Goal: Transaction & Acquisition: Purchase product/service

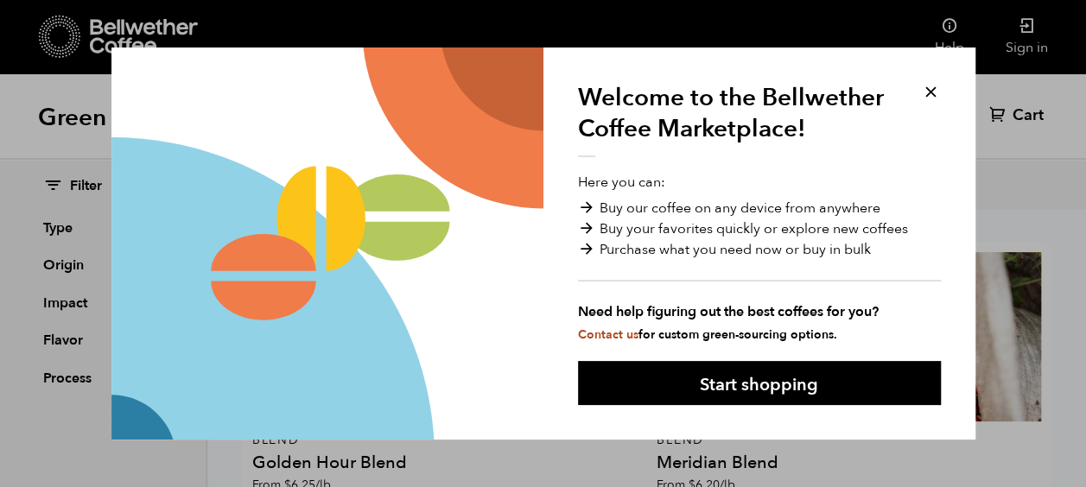
click at [927, 91] on button at bounding box center [931, 92] width 20 height 20
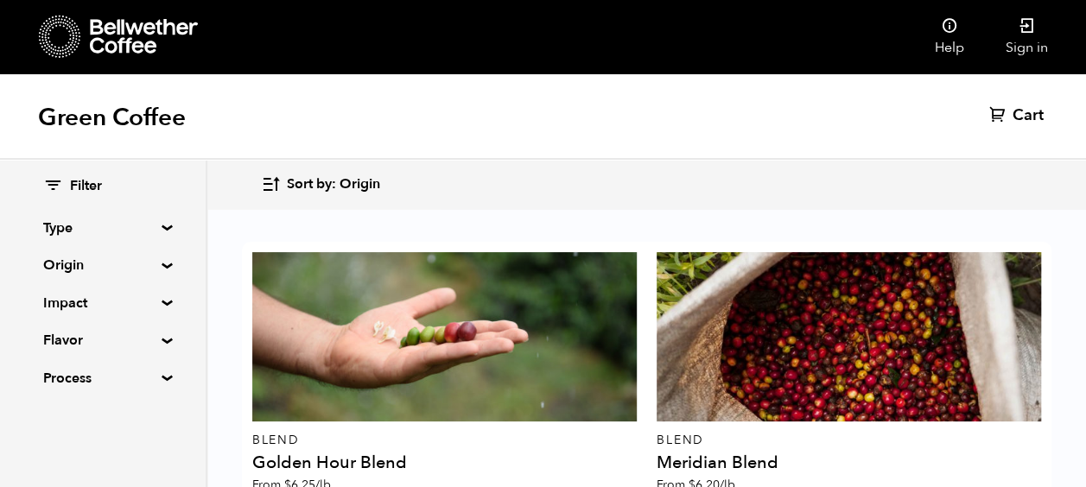
click at [71, 266] on summary "Origin" at bounding box center [102, 265] width 119 height 21
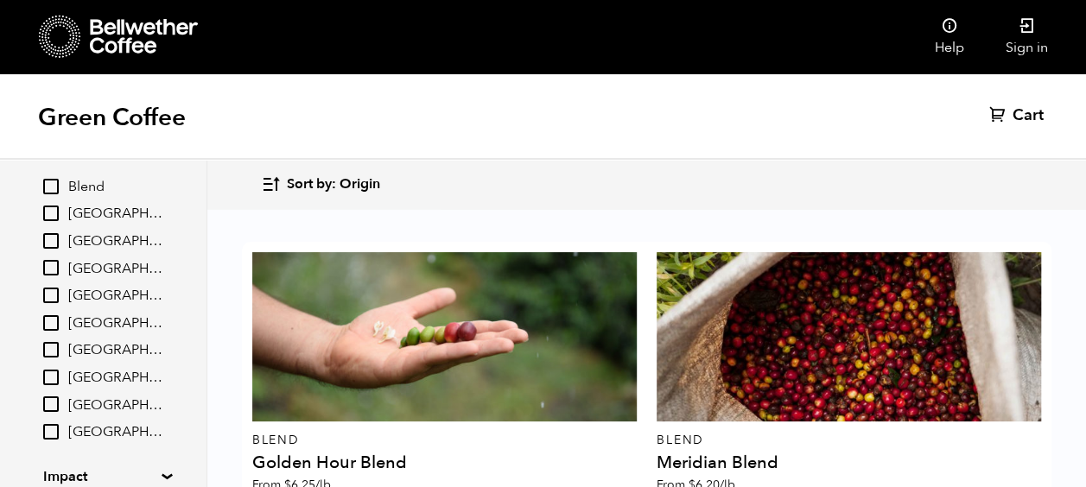
scroll to position [86, 0]
click at [91, 325] on span "East Java" at bounding box center [115, 322] width 95 height 19
click at [0, 0] on input "East Java" at bounding box center [0, 0] width 0 height 0
checkbox input "true"
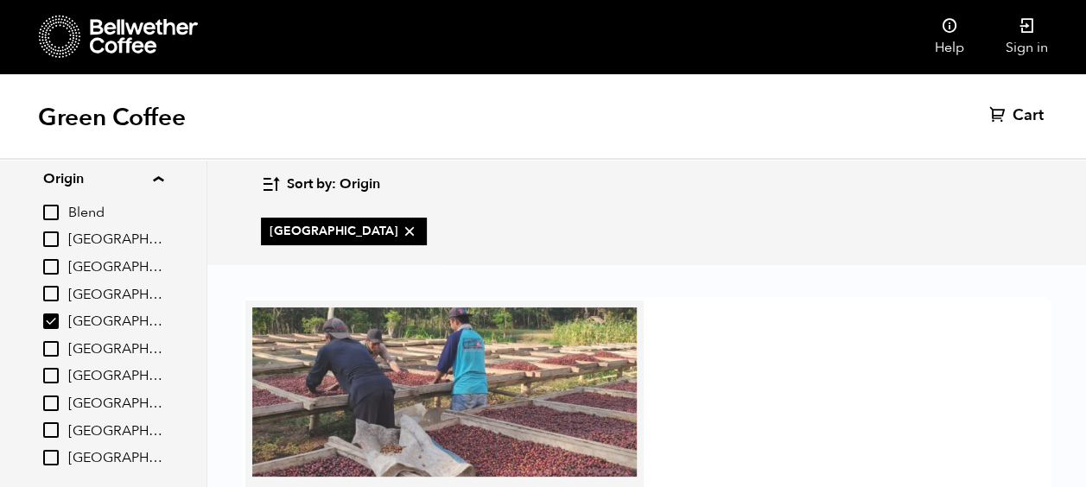
scroll to position [173, 0]
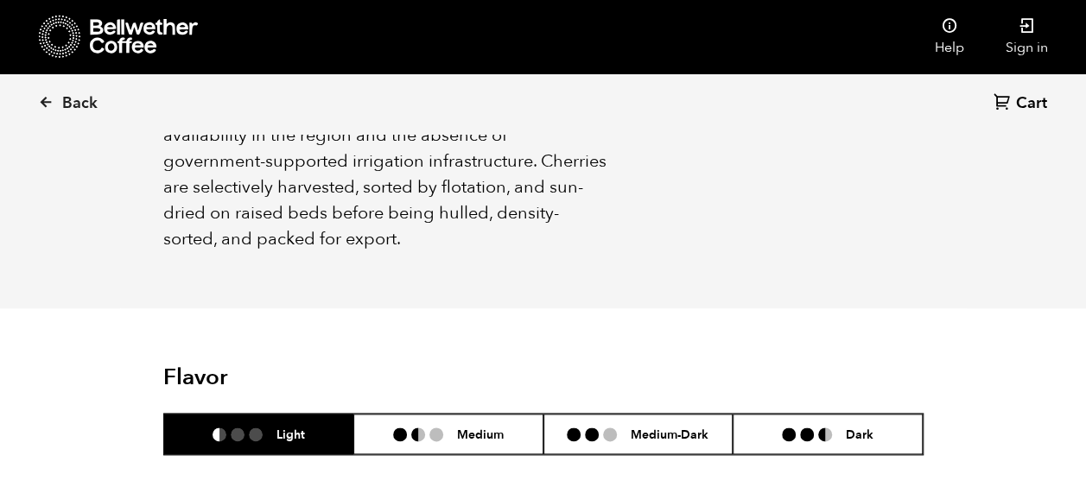
scroll to position [950, 0]
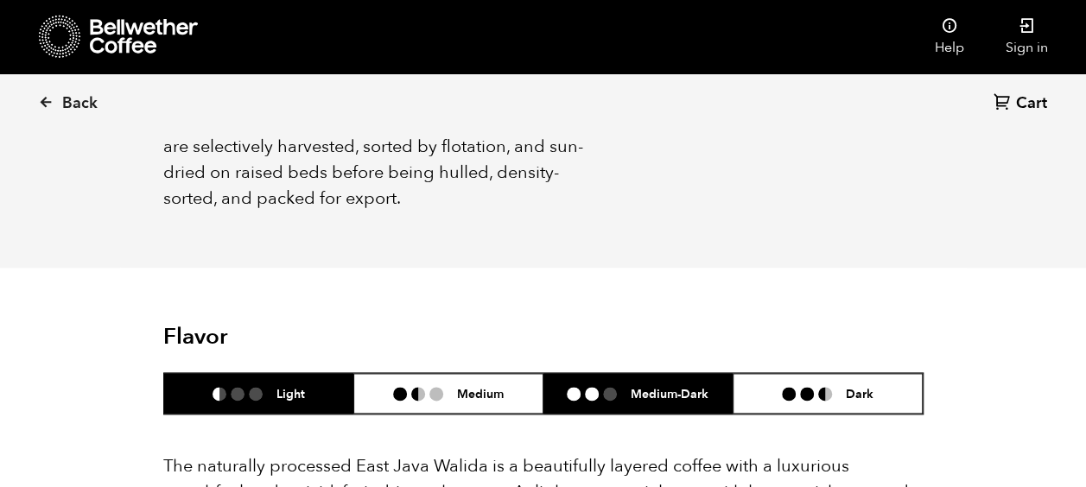
click at [632, 386] on h6 "Medium-Dark" at bounding box center [670, 393] width 78 height 15
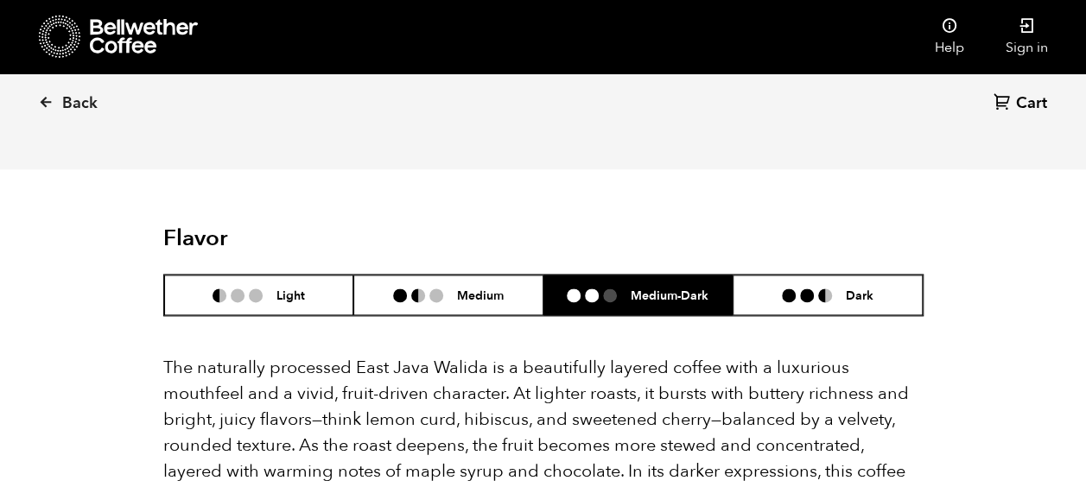
scroll to position [1123, 0]
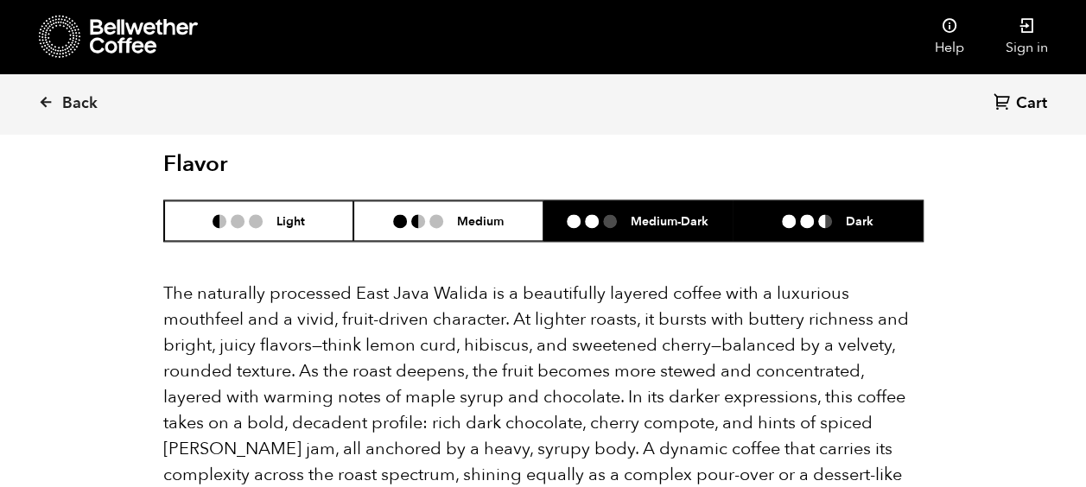
click at [857, 213] on h6 "Dark" at bounding box center [860, 220] width 28 height 15
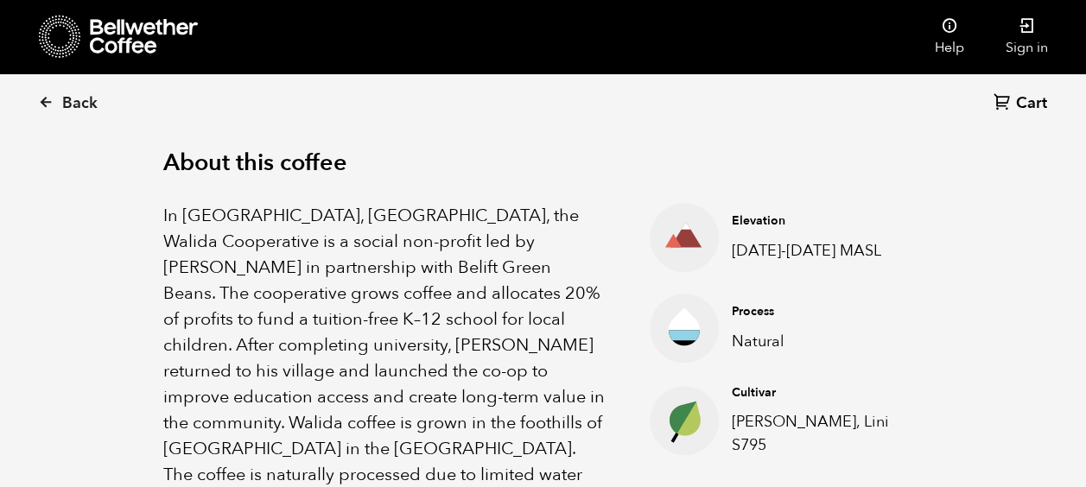
scroll to position [518, 0]
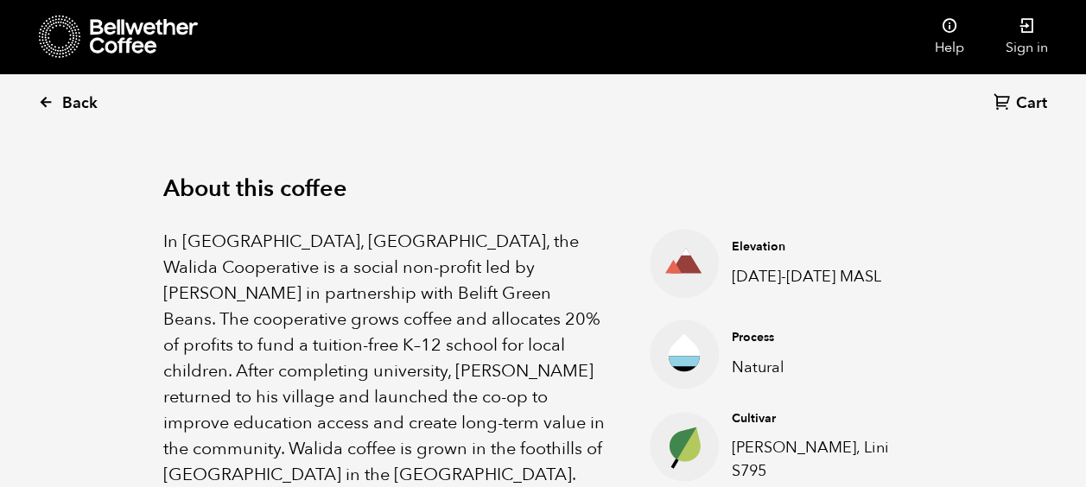
click at [73, 99] on span "Back" at bounding box center [79, 103] width 35 height 21
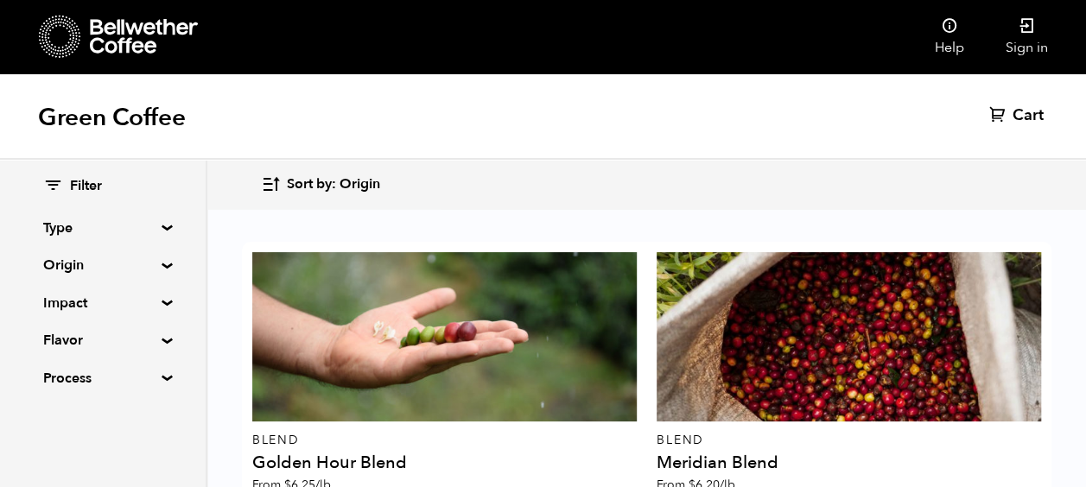
click at [73, 260] on summary "Origin" at bounding box center [102, 265] width 119 height 21
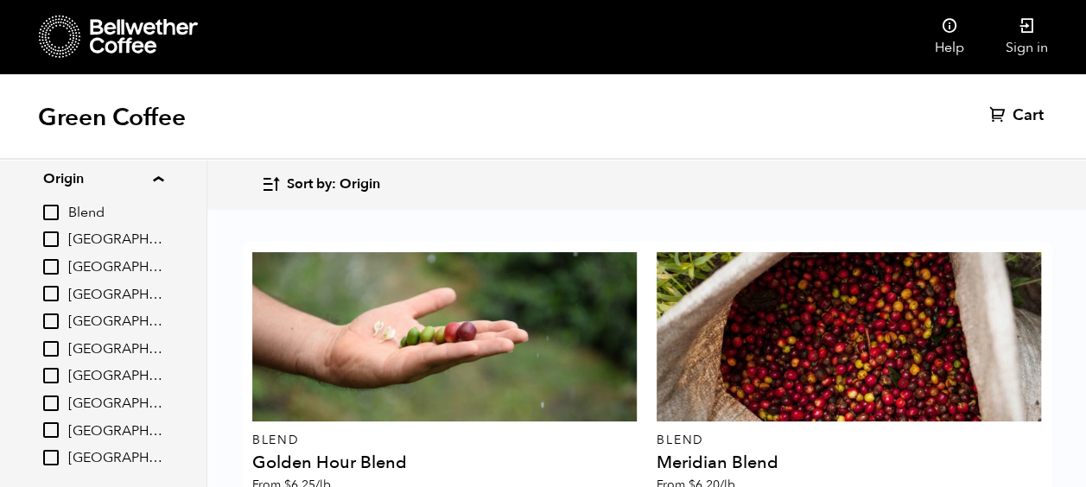
scroll to position [173, 0]
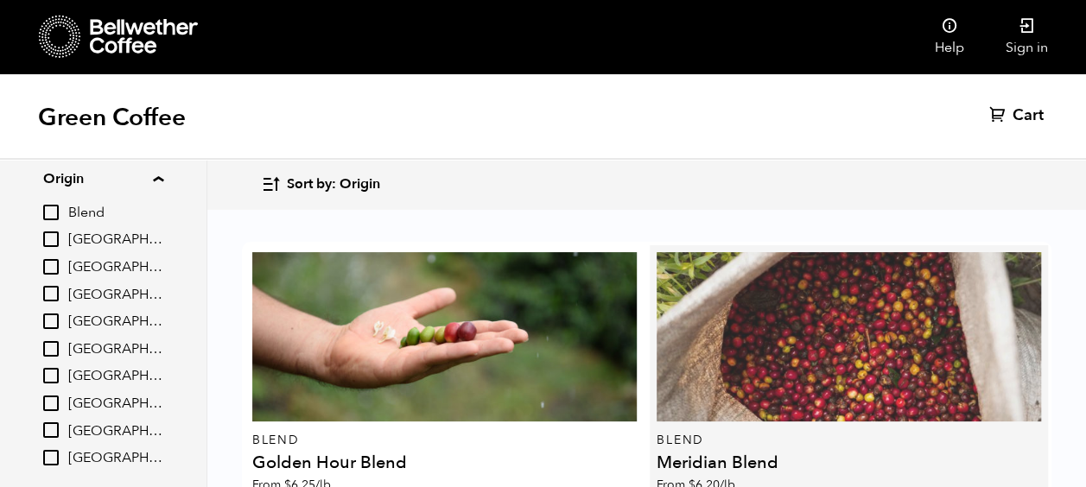
click at [753, 252] on div at bounding box center [849, 336] width 384 height 169
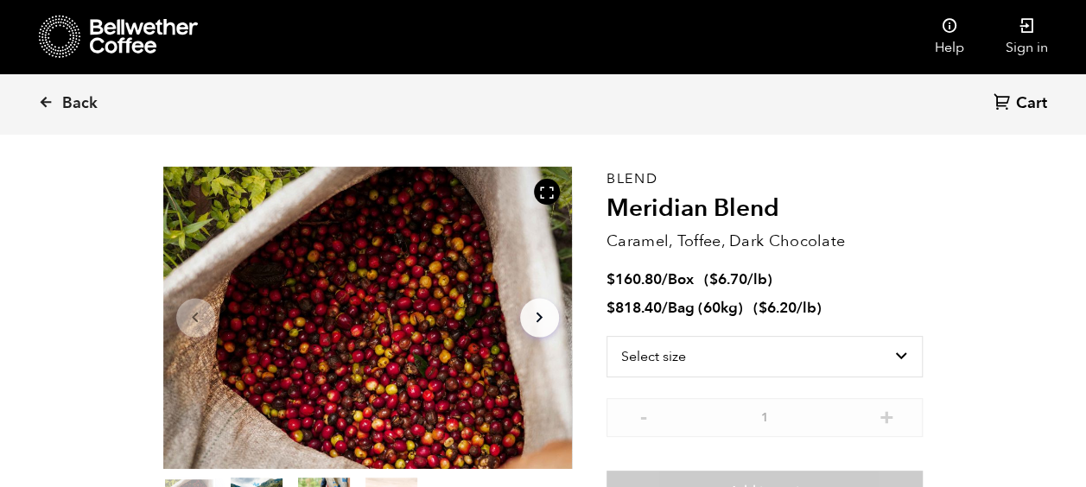
scroll to position [86, 0]
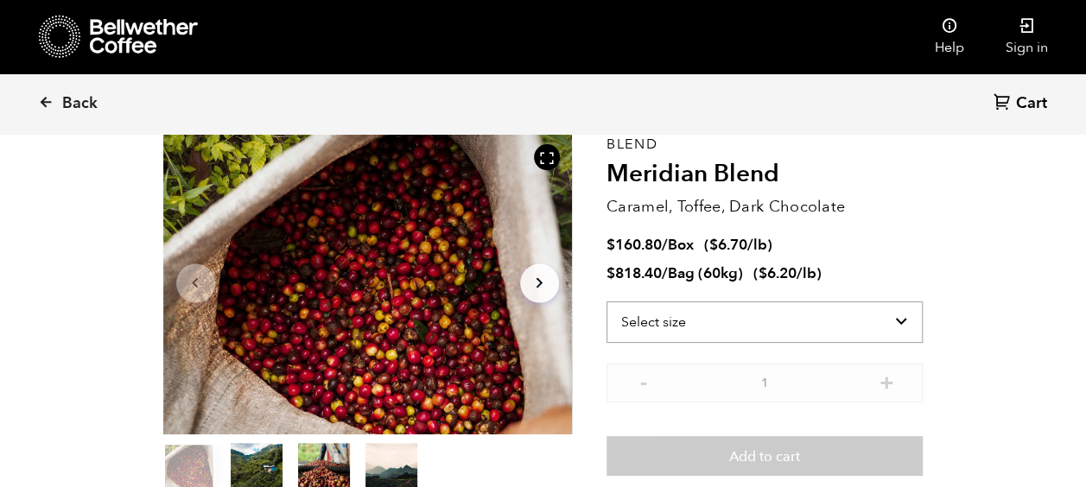
click at [789, 320] on select "Select size Bag (60kg) (132 lbs) Box (24 lbs)" at bounding box center [764, 321] width 317 height 41
select select "bag-3"
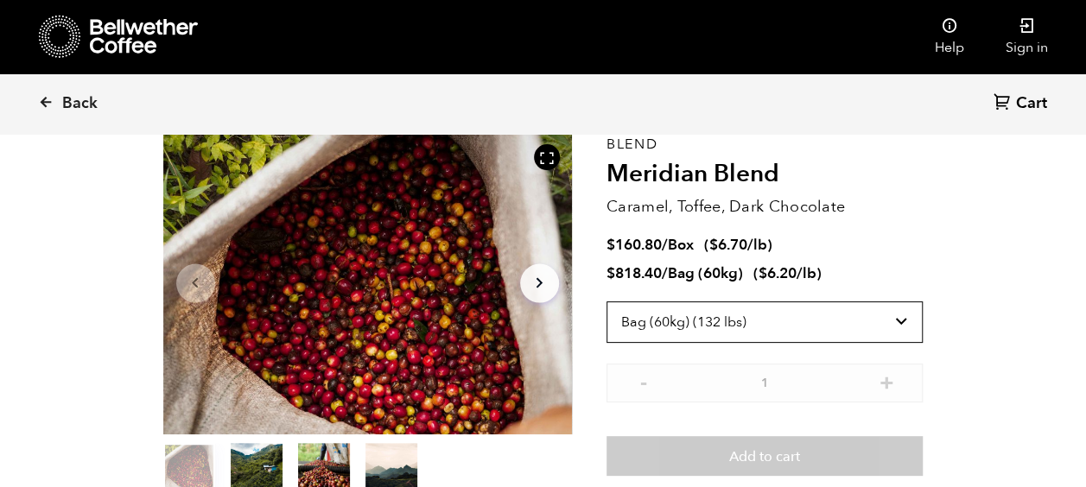
click at [606, 301] on select "Select size Bag (60kg) (132 lbs) Box (24 lbs)" at bounding box center [764, 321] width 317 height 41
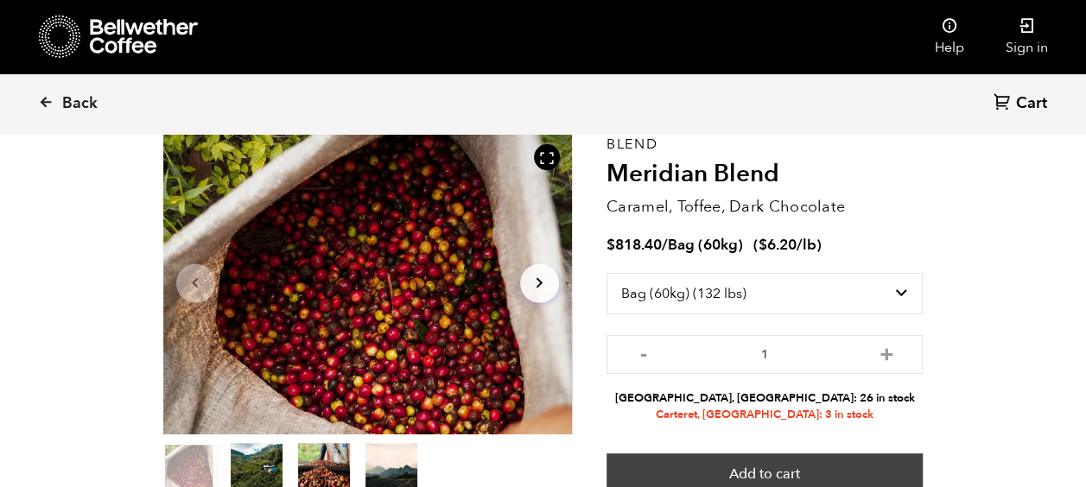
click at [743, 468] on button "Add to cart" at bounding box center [764, 474] width 317 height 40
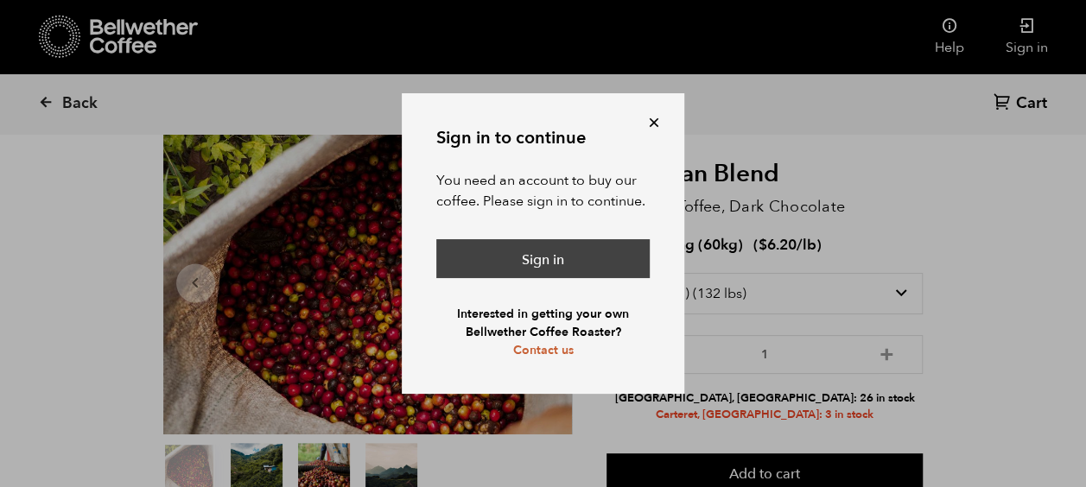
click at [558, 257] on link "Sign in" at bounding box center [542, 259] width 213 height 40
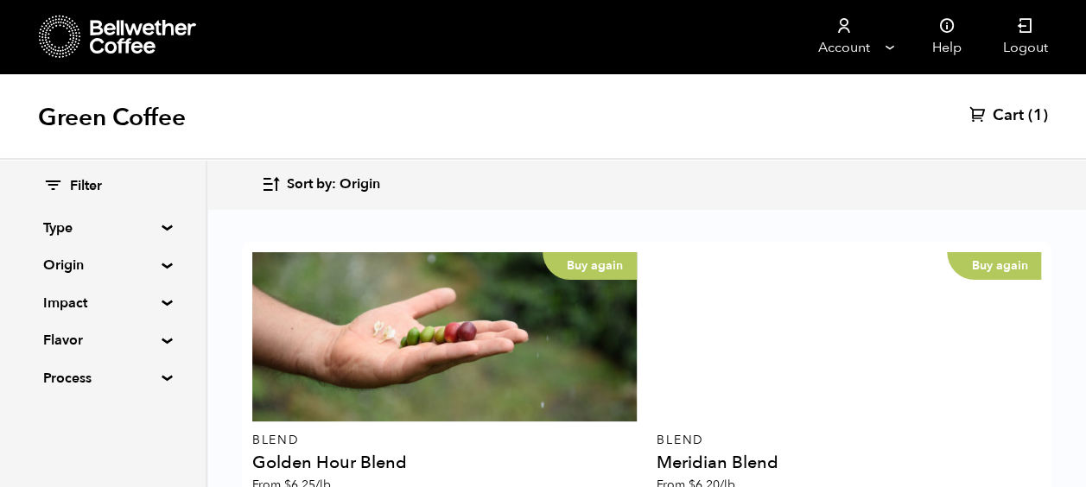
scroll to position [3009, 0]
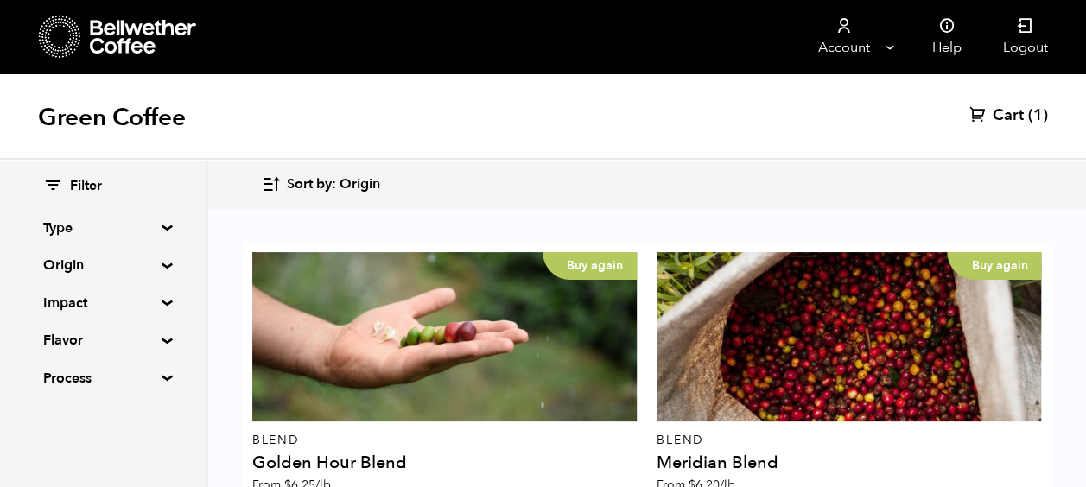
click at [76, 211] on div "Filter Type Blend Single Origin Decaf Seasonal Year Round Origin Blend [GEOGRAP…" at bounding box center [102, 283] width 119 height 212
click at [66, 220] on summary "Type" at bounding box center [102, 228] width 119 height 21
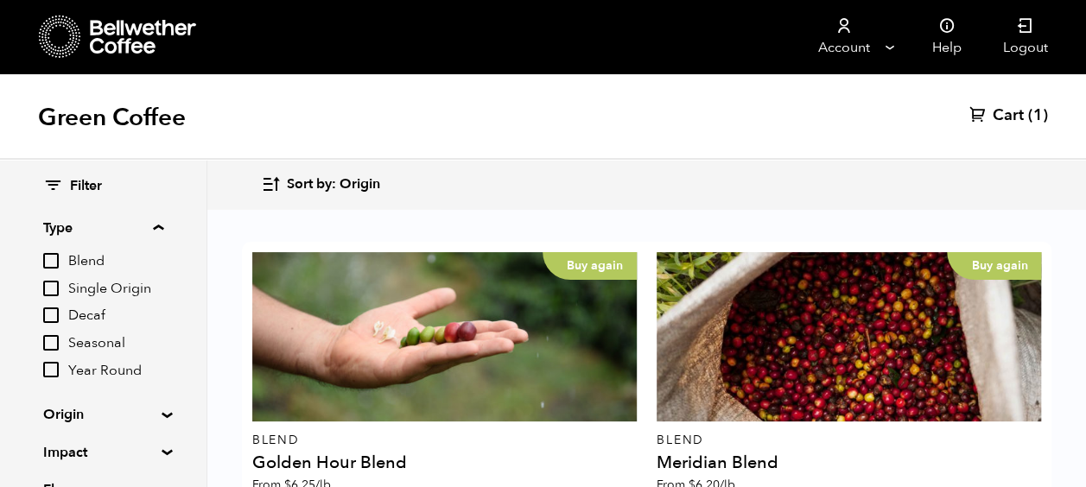
click at [135, 175] on div "Filter Type Blend Single Origin Decaf Seasonal Year Round Origin Blend [GEOGRAP…" at bounding box center [103, 358] width 206 height 396
click at [267, 185] on icon "button" at bounding box center [271, 184] width 20 height 20
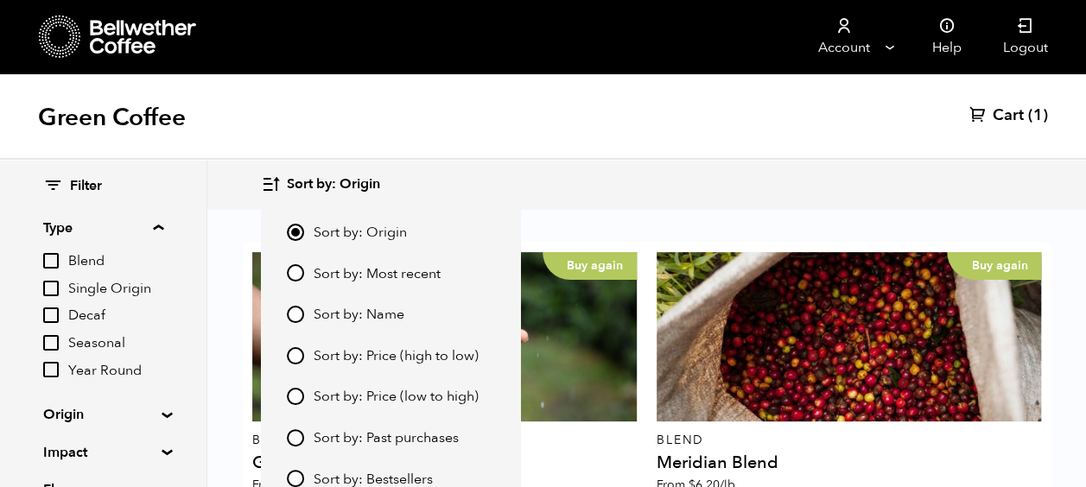
click at [301, 355] on input "Sort by: Price (high to low)" at bounding box center [295, 355] width 17 height 17
radio input "true"
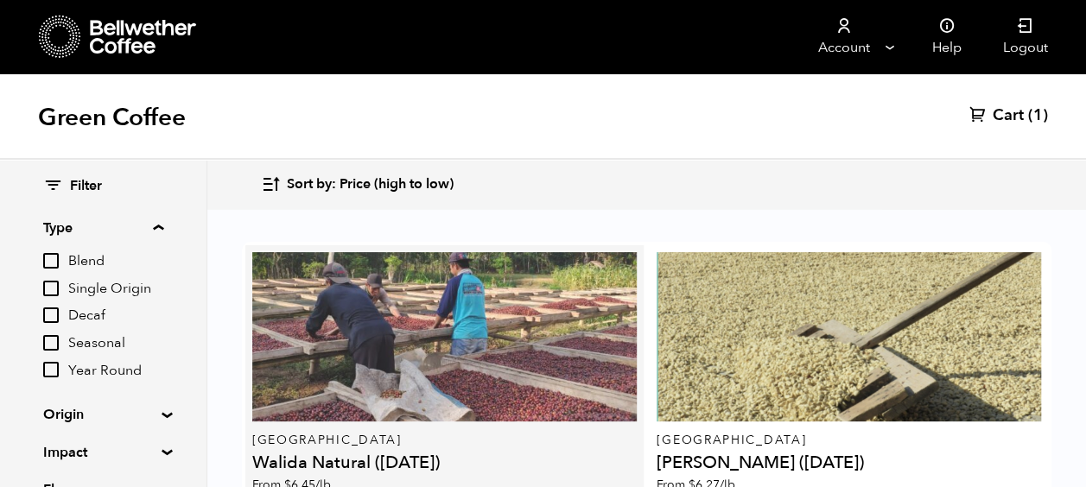
scroll to position [173, 0]
click at [426, 252] on div at bounding box center [444, 336] width 384 height 169
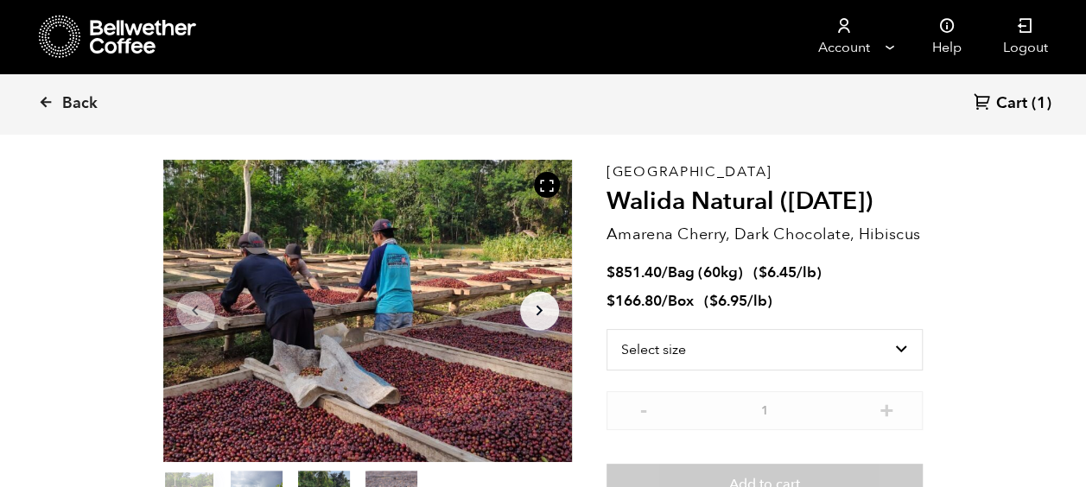
scroll to position [86, 0]
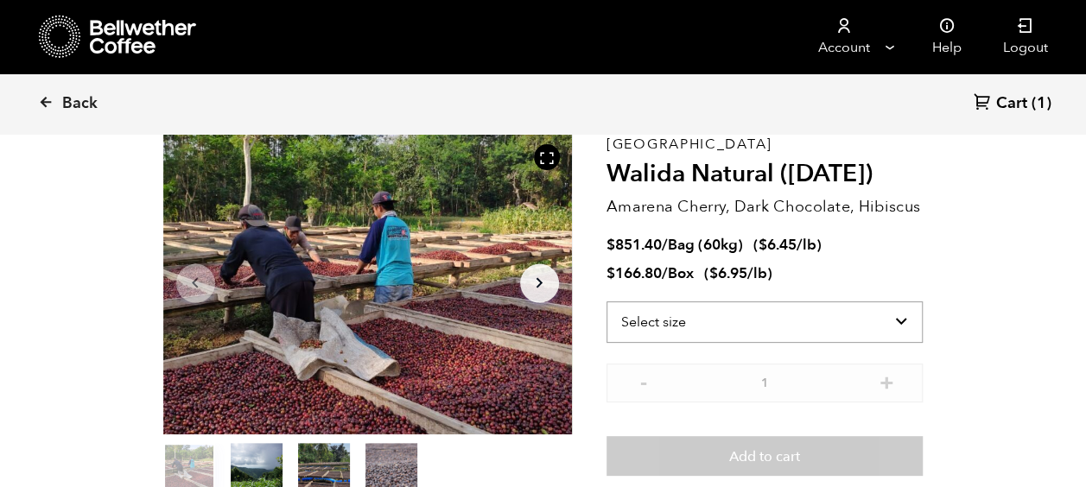
click at [670, 328] on select "Select size Bag (60kg) (132 lbs) Box (24 lbs)" at bounding box center [764, 321] width 317 height 41
select select "box"
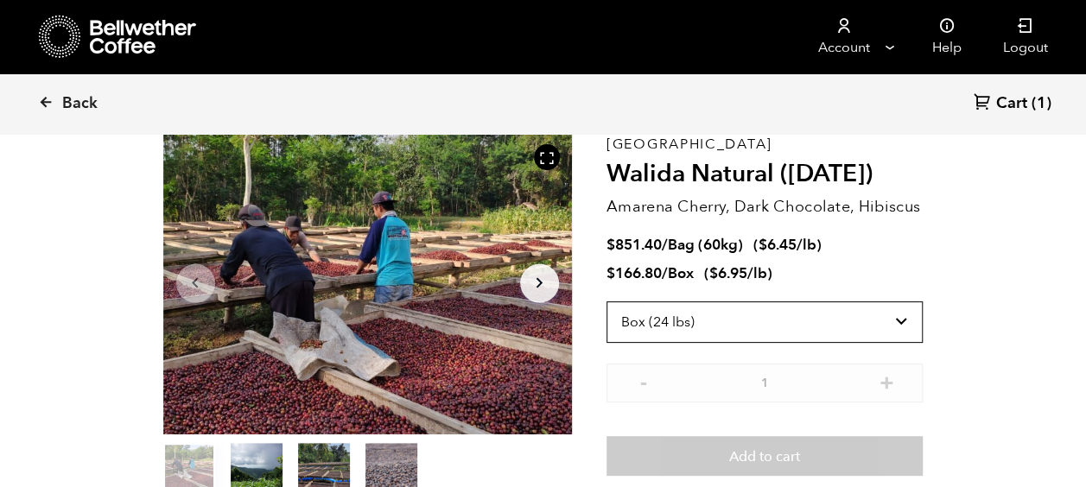
click at [606, 301] on select "Select size Bag (60kg) (132 lbs) Box (24 lbs)" at bounding box center [764, 321] width 317 height 41
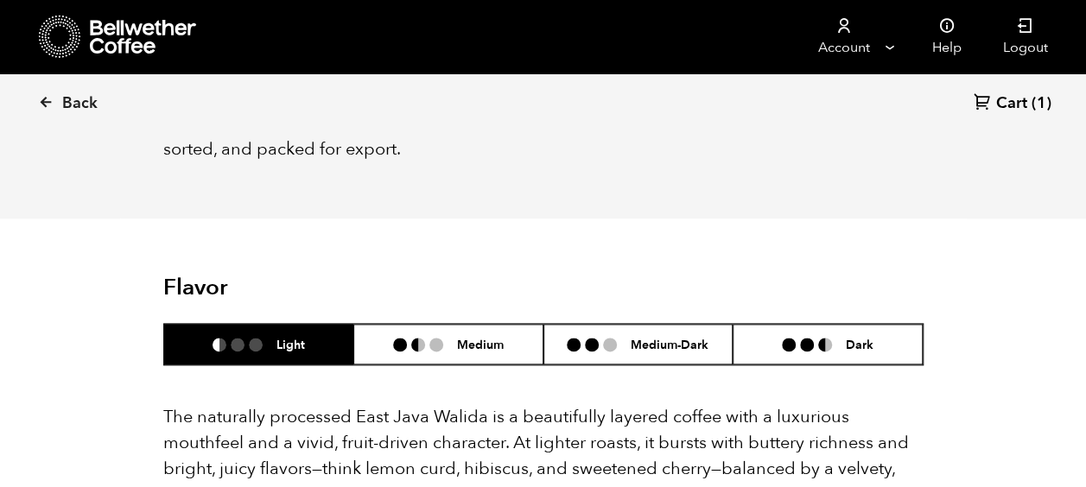
scroll to position [1037, 0]
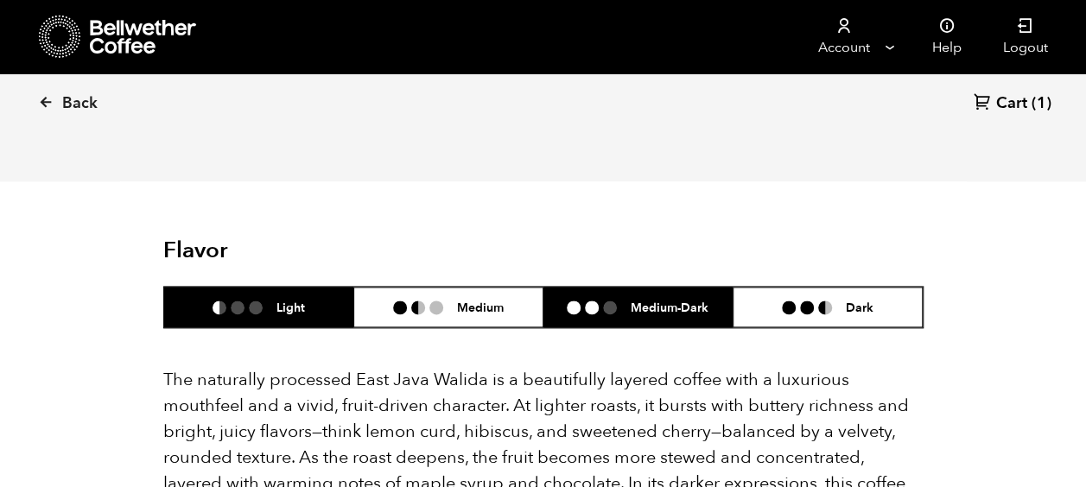
click at [663, 287] on li "Medium-Dark" at bounding box center [638, 307] width 190 height 41
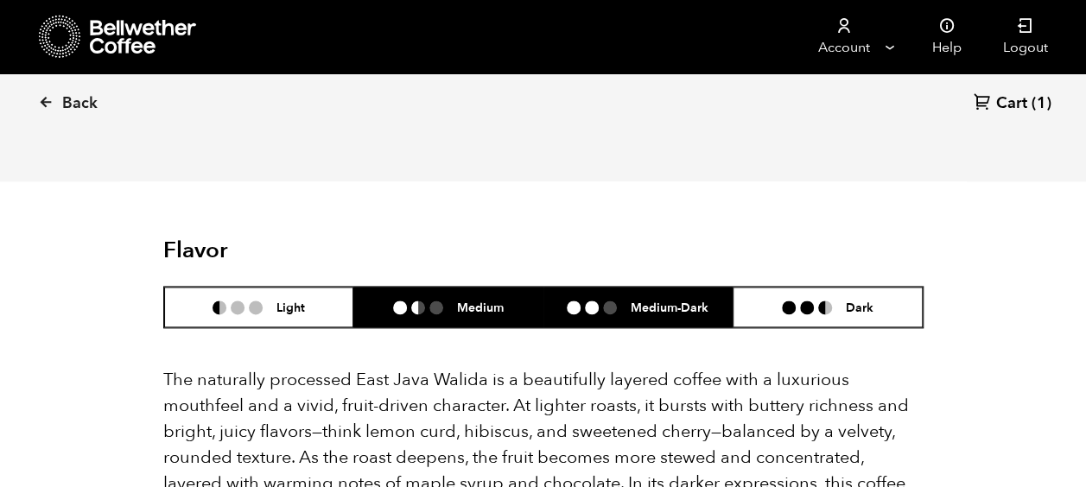
click at [496, 290] on li "Medium" at bounding box center [448, 307] width 190 height 41
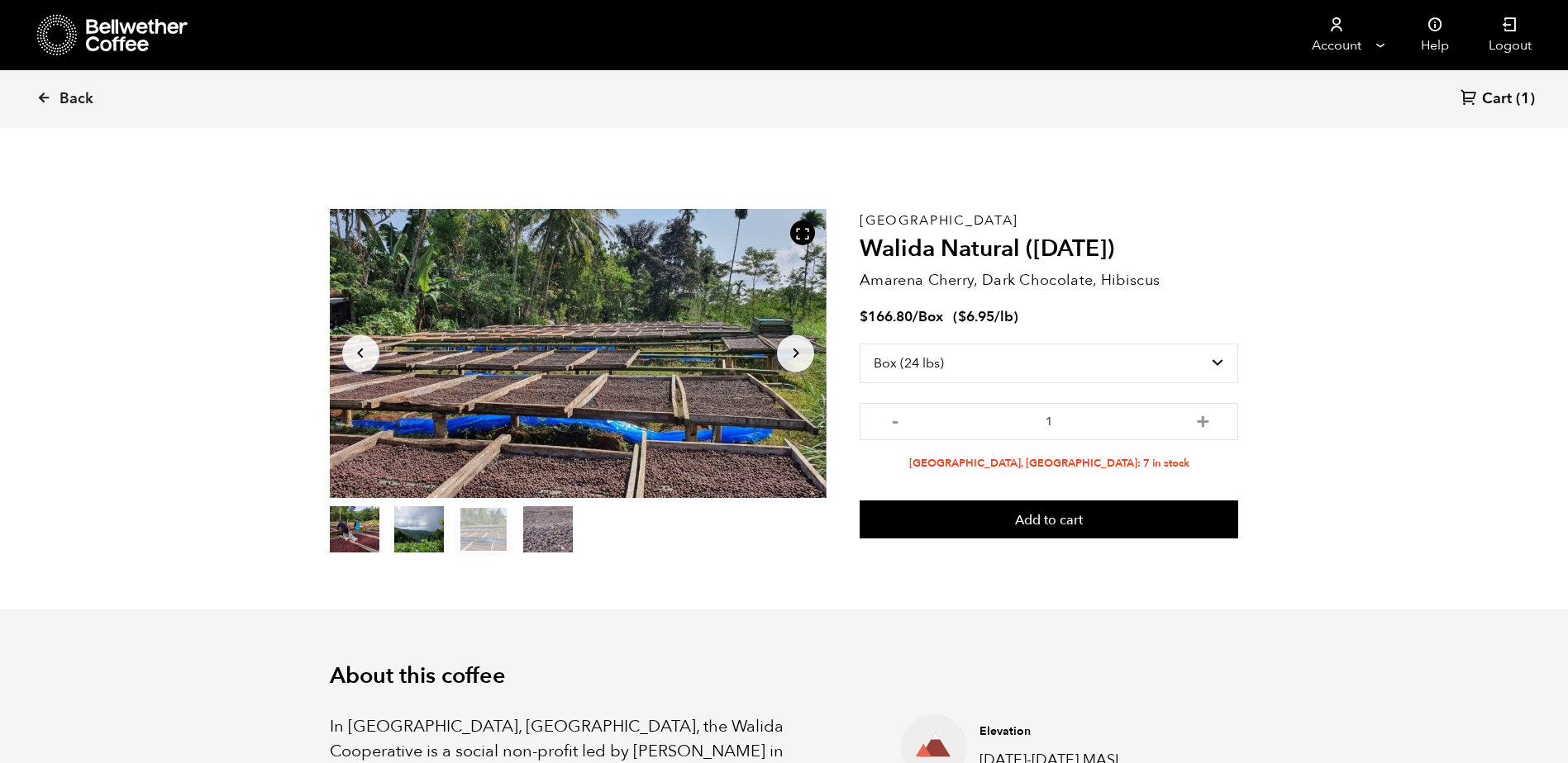
scroll to position [719, 880]
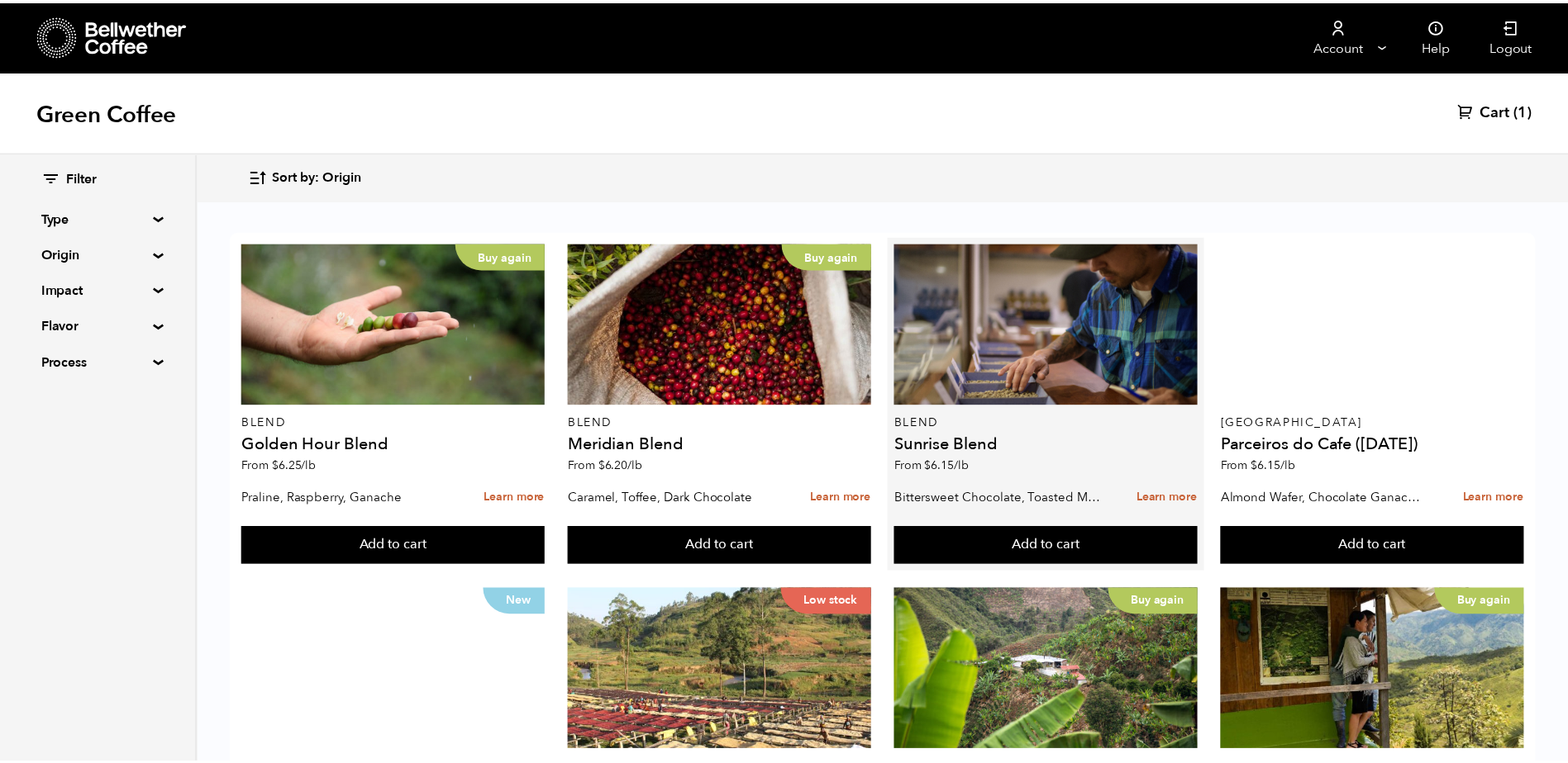
scroll to position [248, 0]
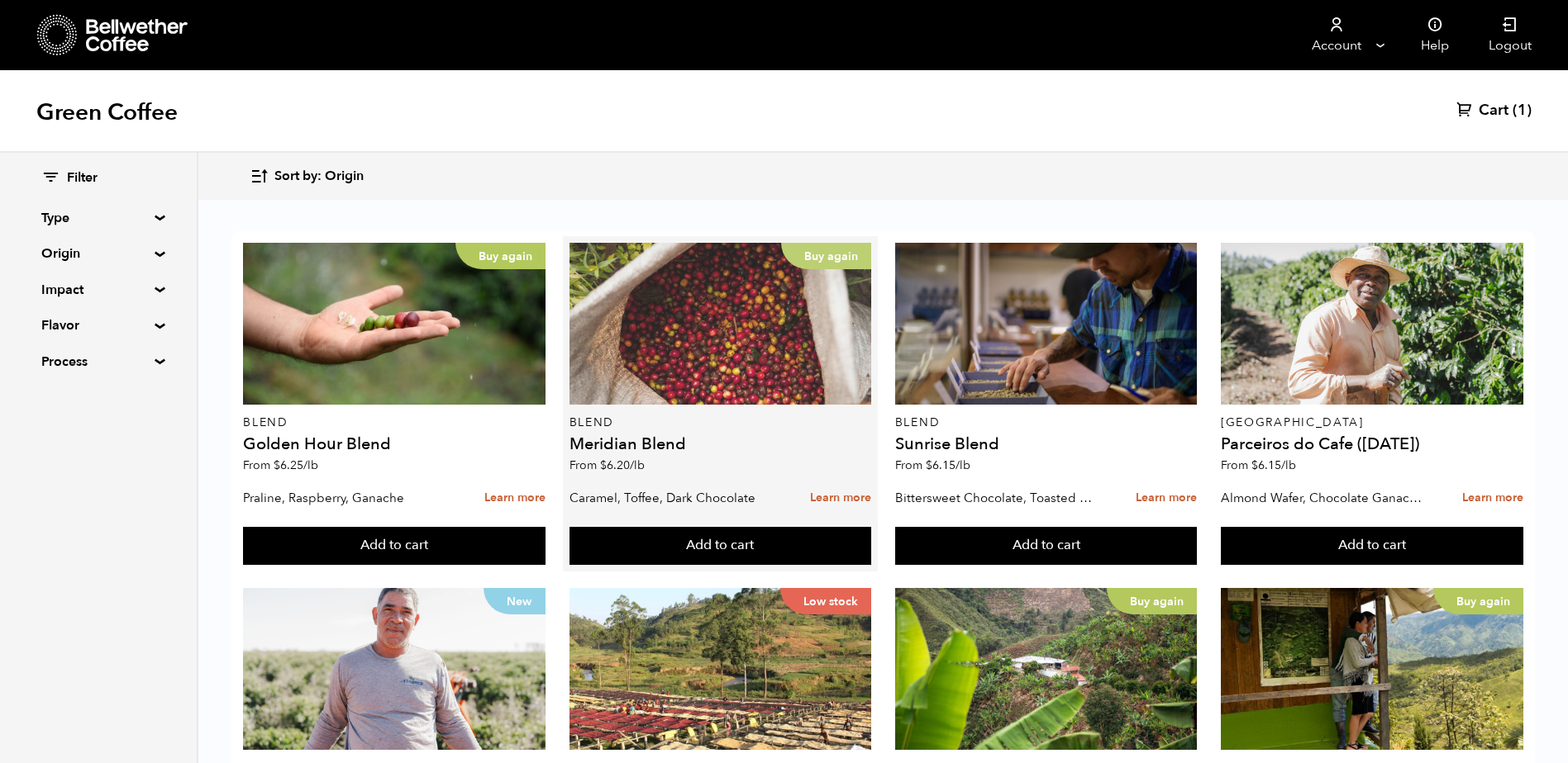
click at [652, 331] on div "Buy again" at bounding box center [720, 323] width 302 height 162
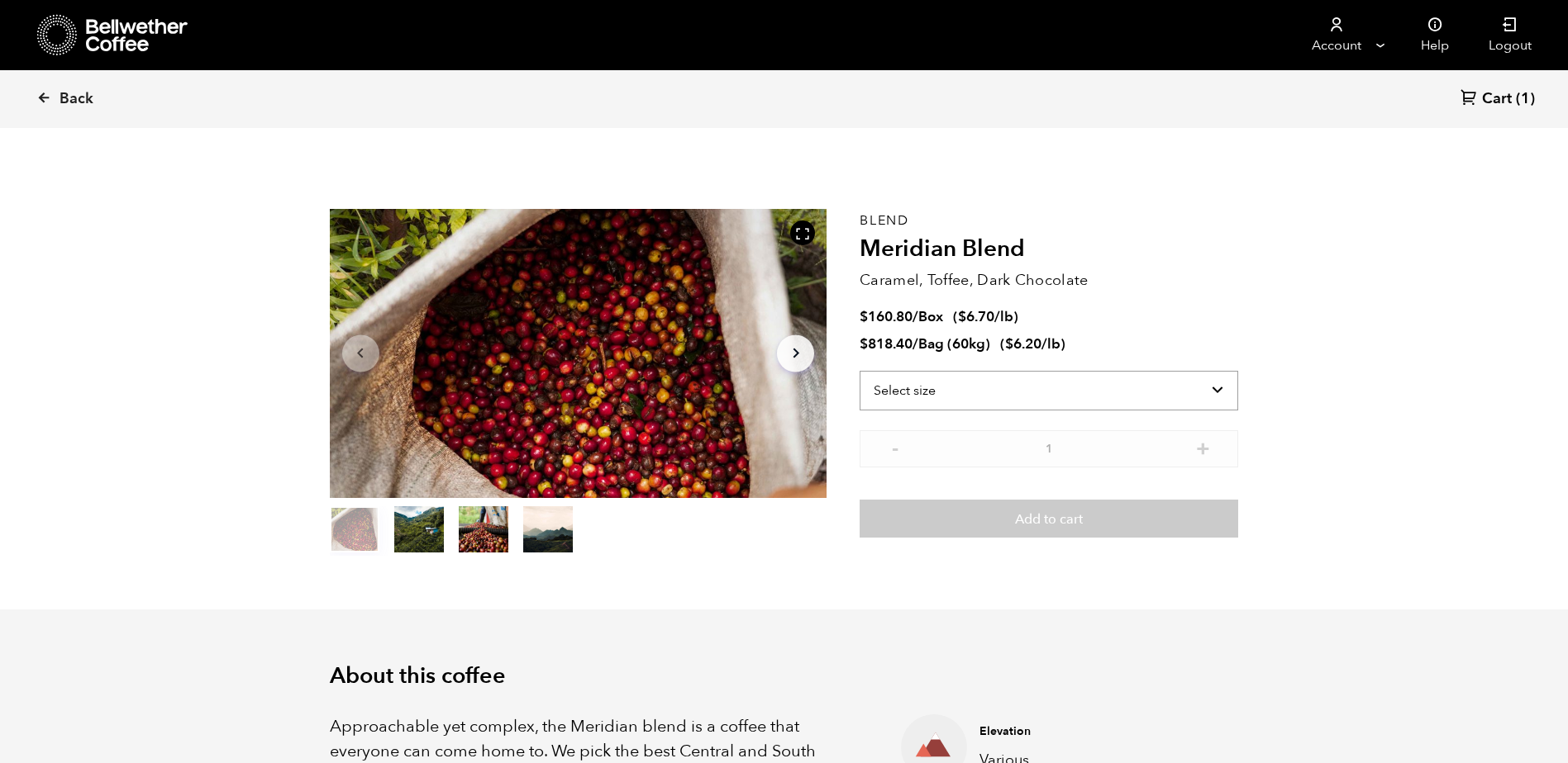
scroll to position [719, 880]
click at [986, 393] on select "Select size Bag (60kg) (132 lbs) Box (24 lbs)" at bounding box center [1049, 390] width 379 height 39
select select "box"
click at [859, 371] on select "Select size Bag (60kg) (132 lbs) Box (24 lbs)" at bounding box center [1049, 390] width 379 height 39
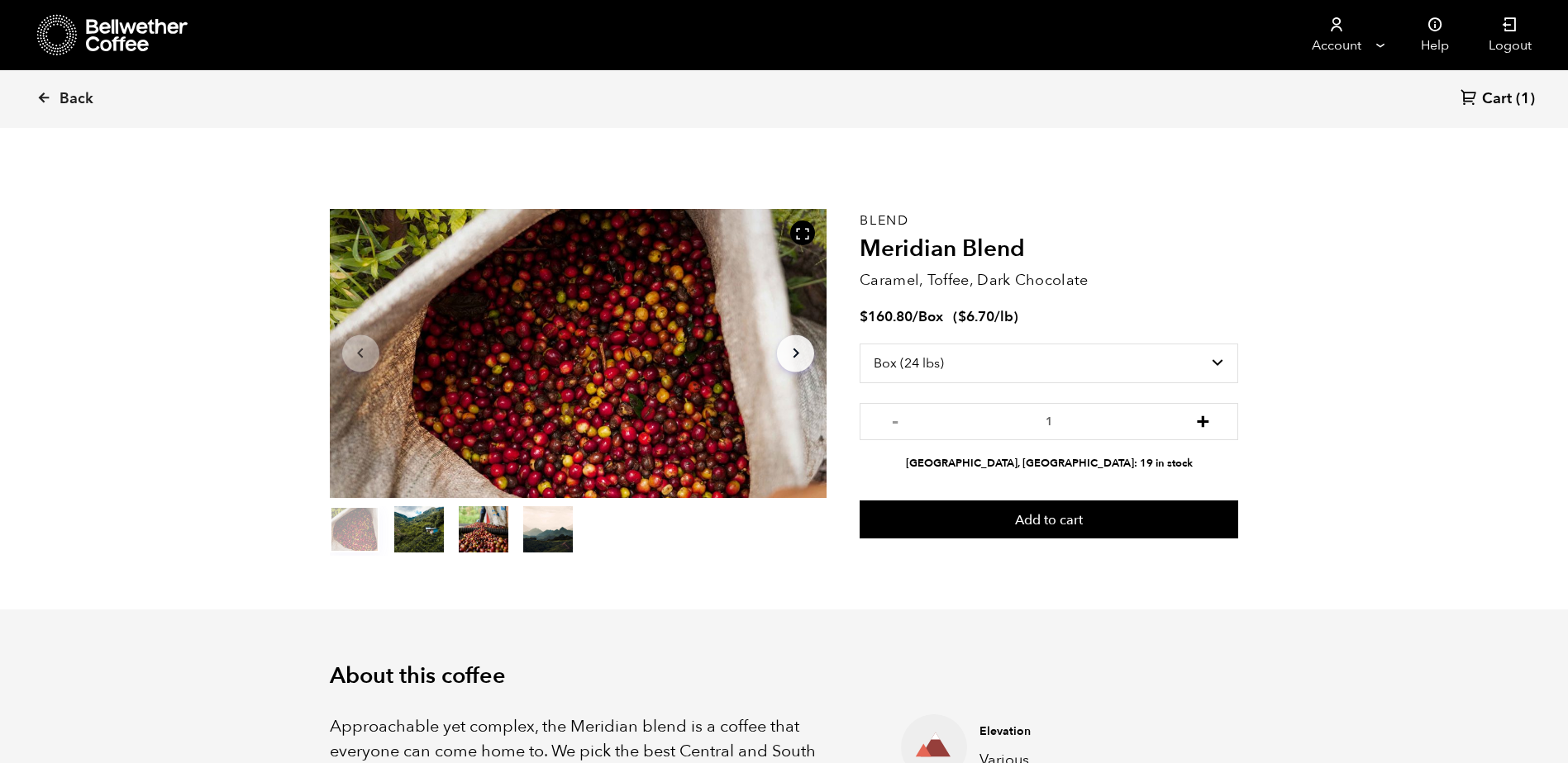
click at [1204, 422] on button "+" at bounding box center [1204, 419] width 21 height 16
type input "2"
click at [1499, 94] on span "Cart" at bounding box center [1496, 98] width 30 height 20
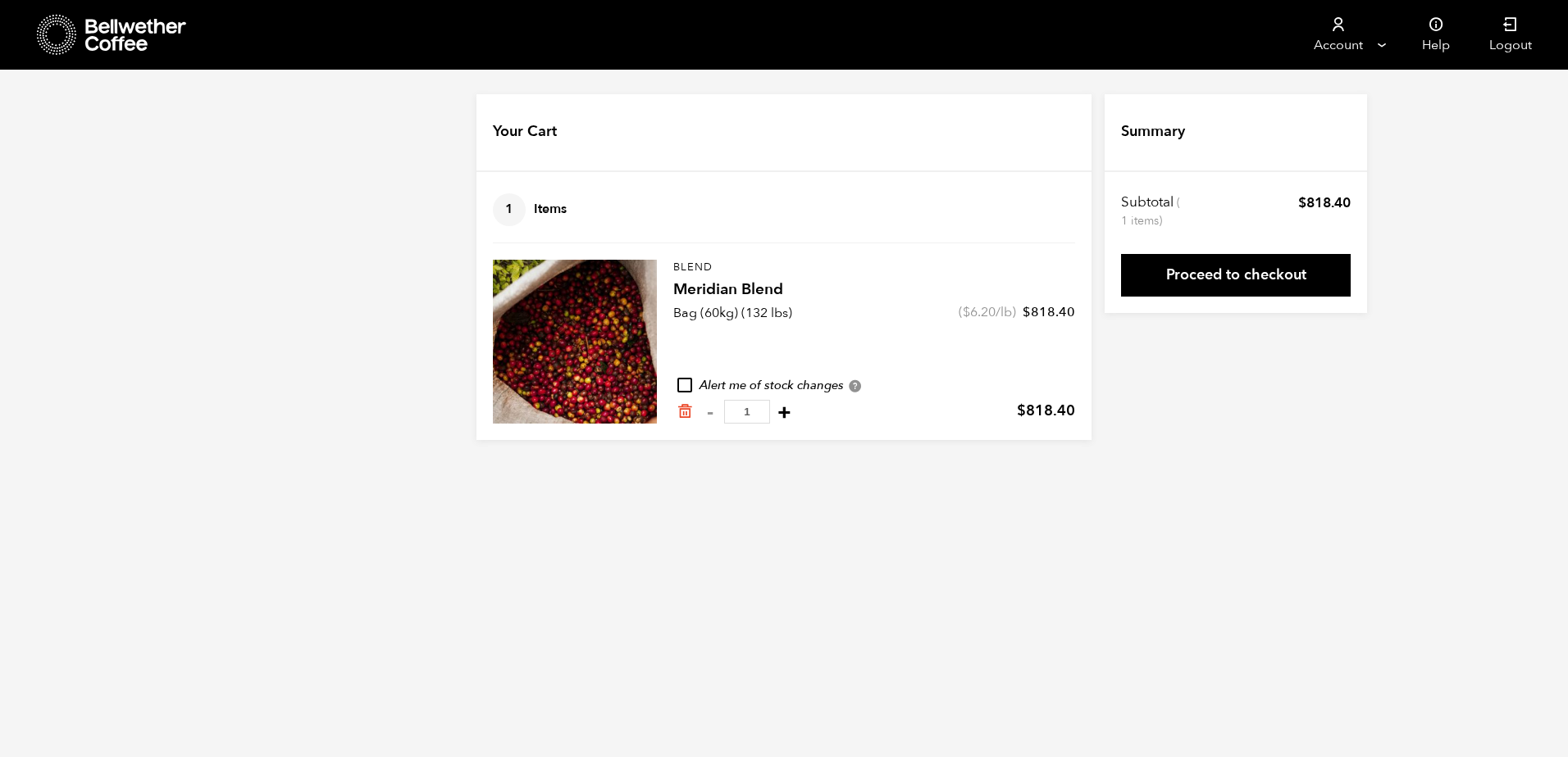
click at [793, 411] on button "+" at bounding box center [784, 412] width 21 height 16
type input "2"
click at [707, 413] on button "-" at bounding box center [710, 412] width 21 height 16
type input "1"
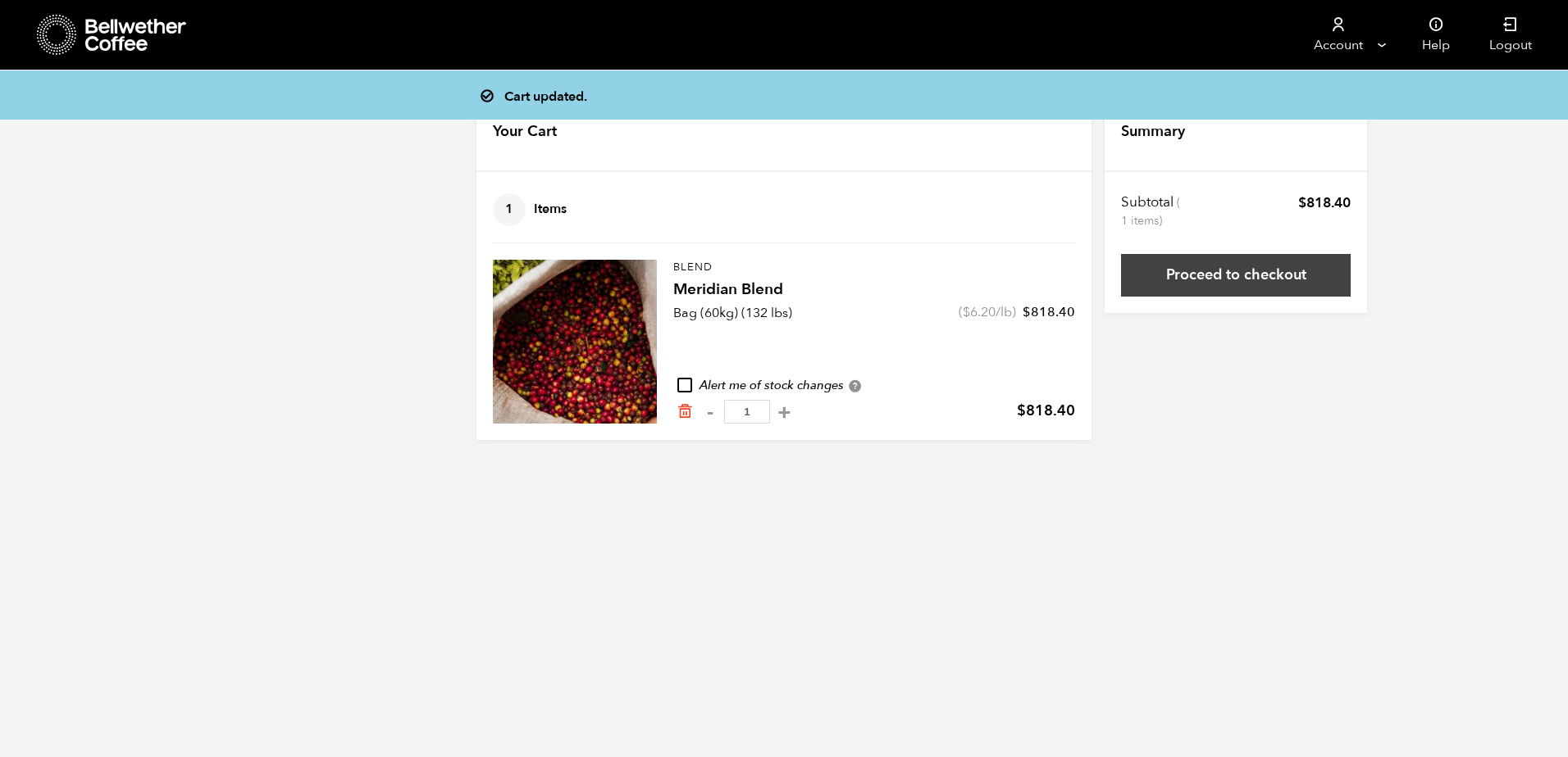
click at [1224, 270] on link "Proceed to checkout" at bounding box center [1236, 275] width 230 height 43
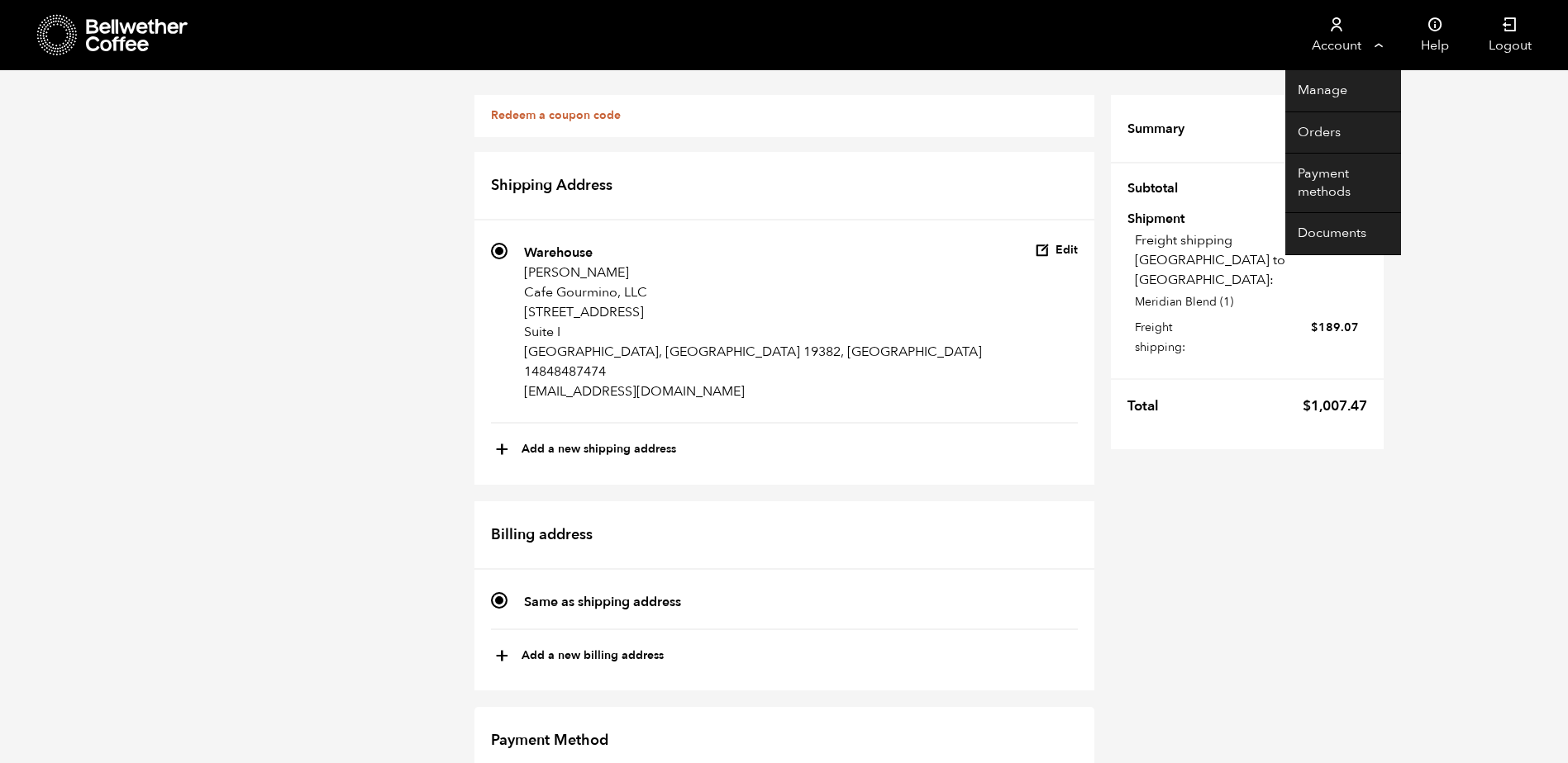
click at [1352, 30] on link "Account" at bounding box center [1336, 34] width 101 height 70
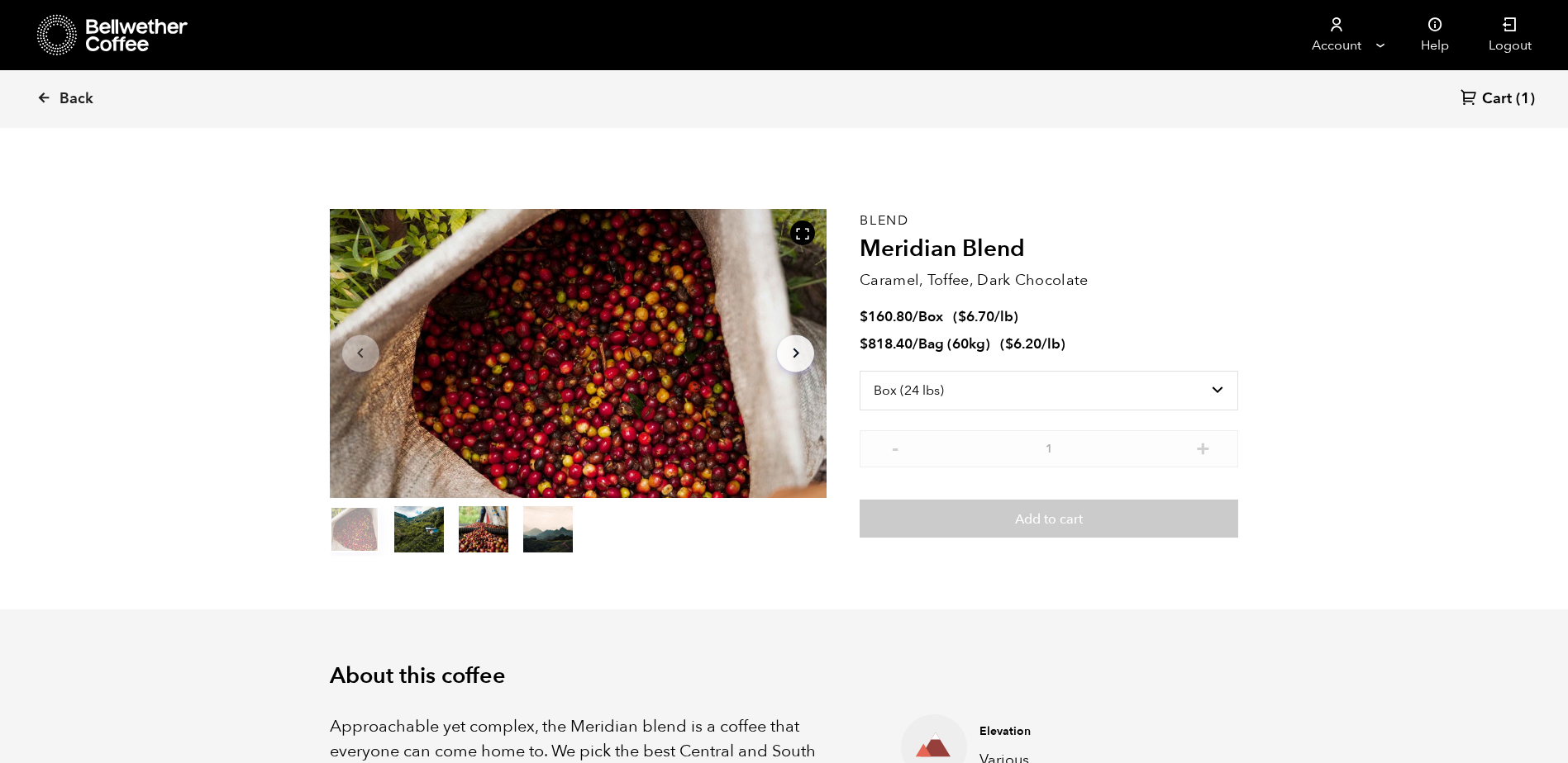
select select "box"
click at [80, 91] on span "Back" at bounding box center [76, 98] width 33 height 20
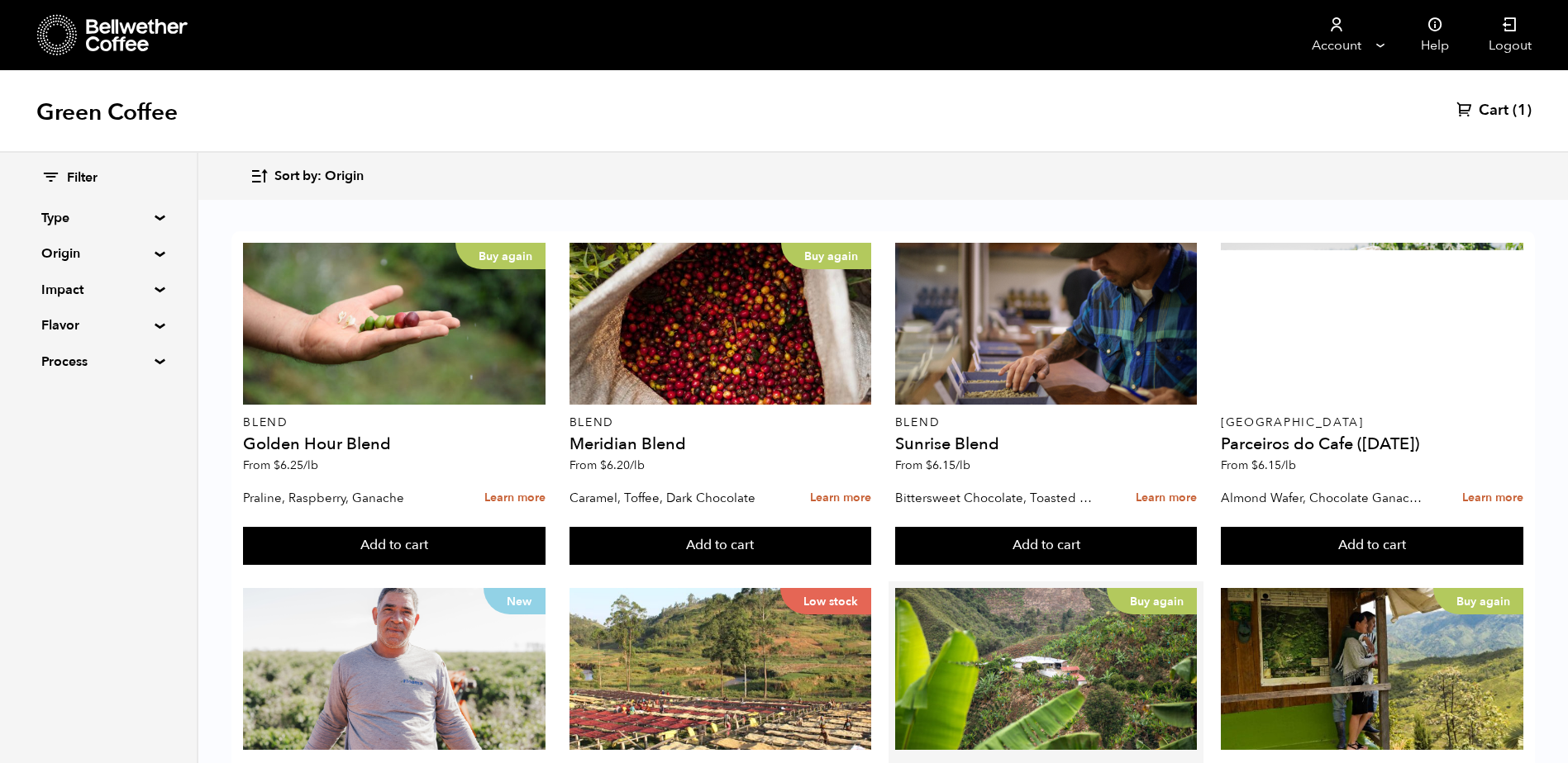
scroll to position [248, 0]
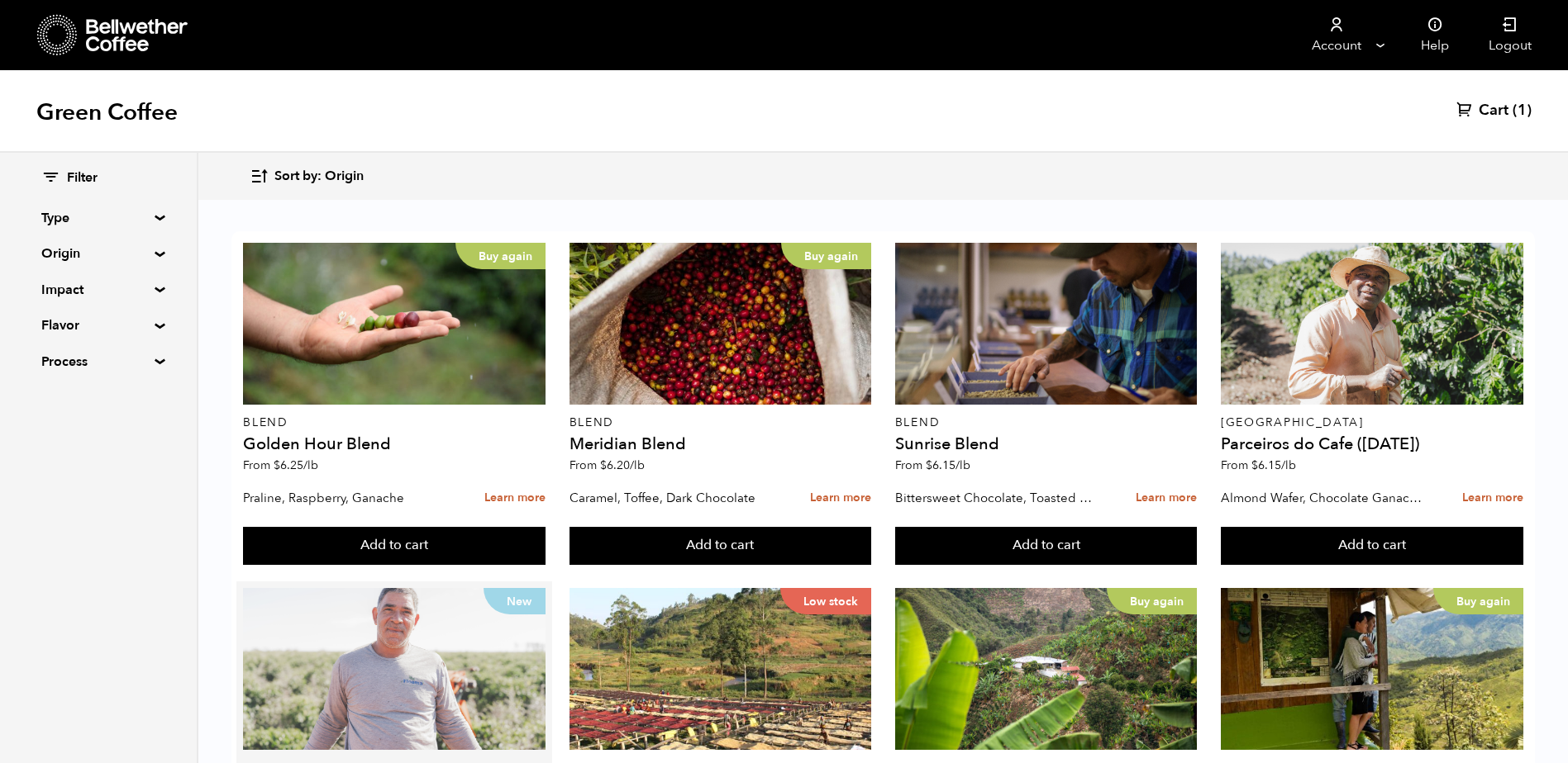
click at [362, 588] on div "New" at bounding box center [394, 668] width 302 height 162
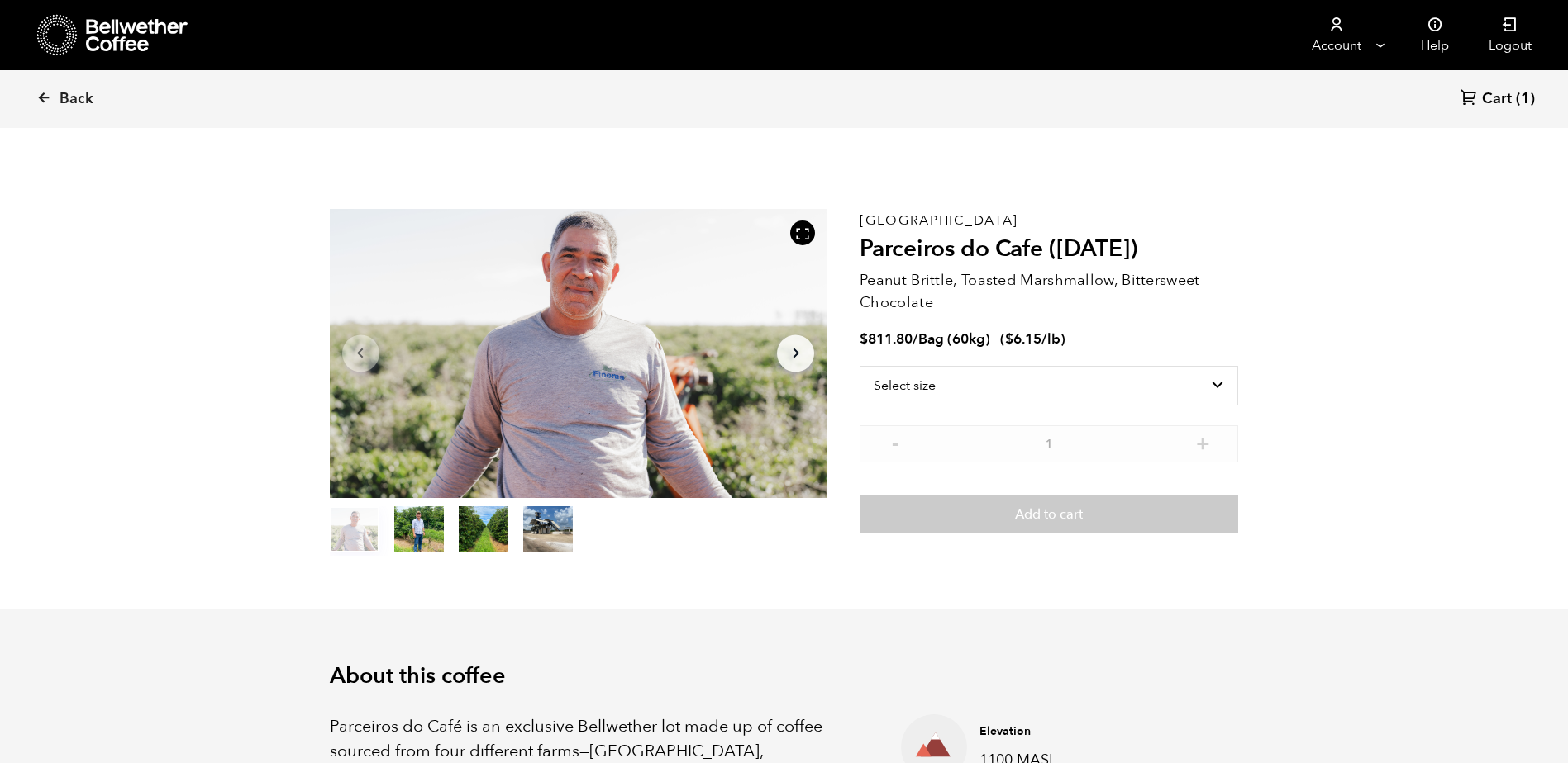
scroll to position [719, 880]
click at [926, 385] on select "Select size Bag (60kg) (132 lbs)" at bounding box center [1049, 385] width 379 height 39
click at [70, 97] on span "Back" at bounding box center [76, 98] width 33 height 20
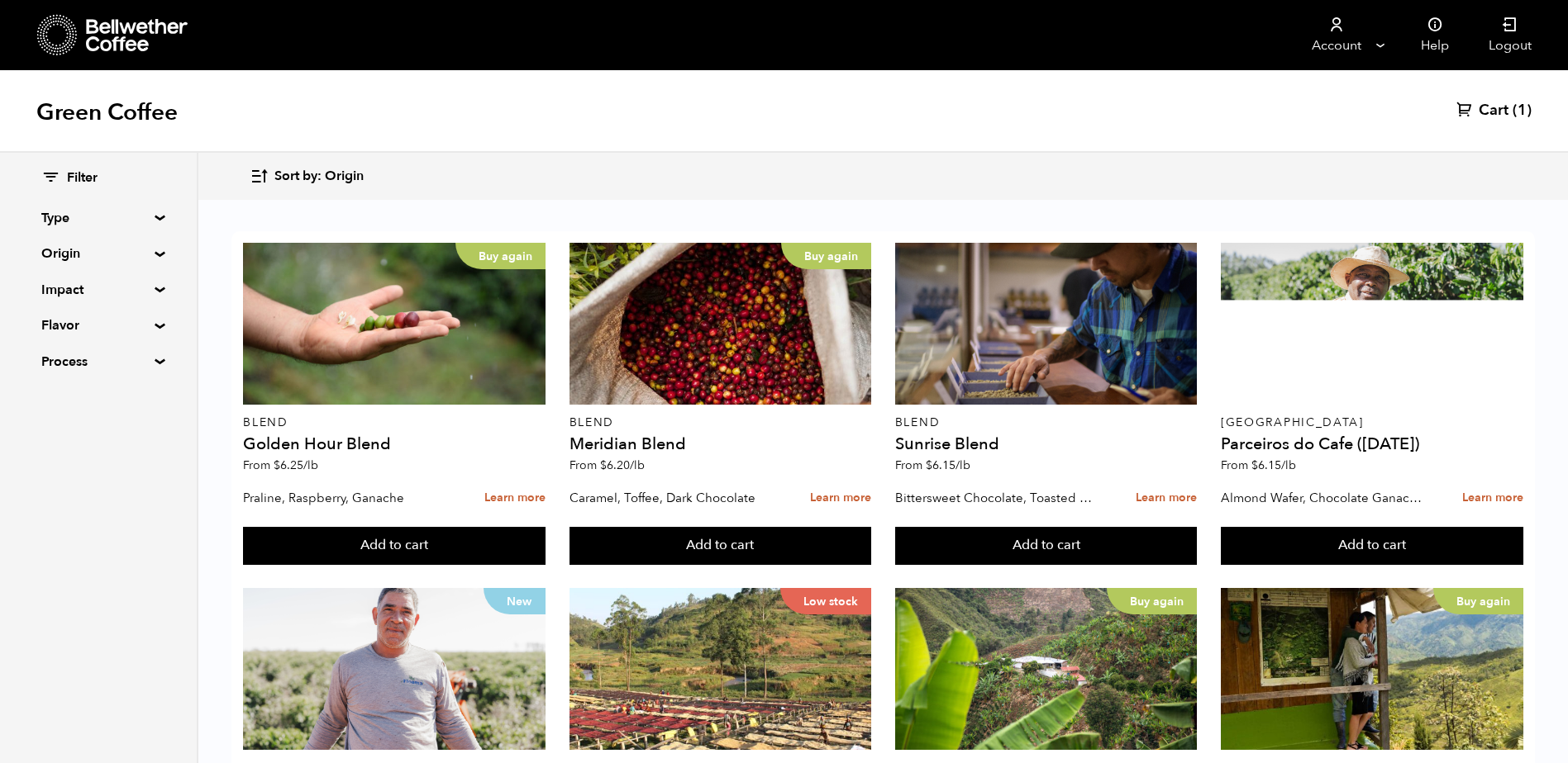
scroll to position [826, 0]
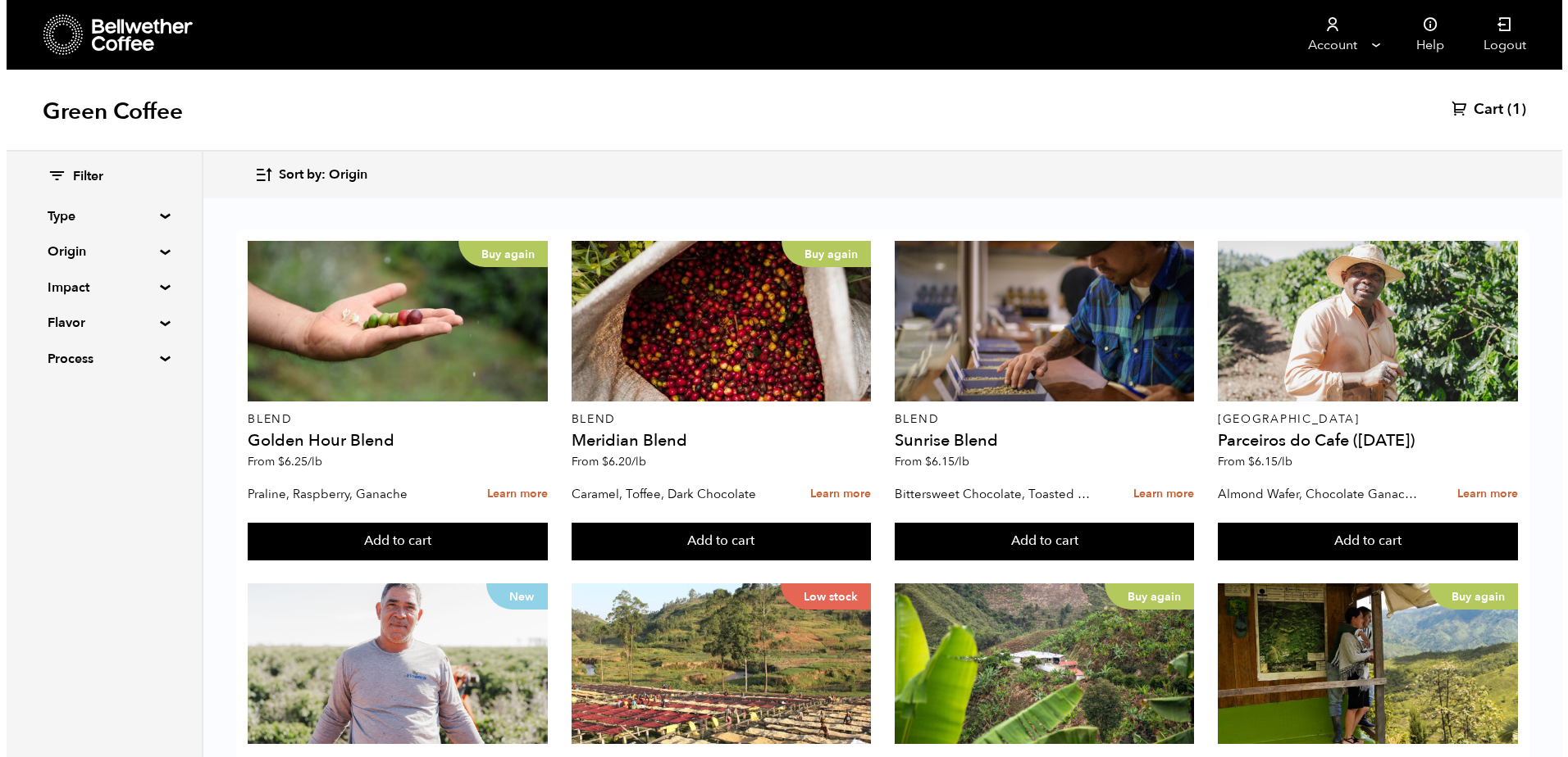
scroll to position [821, 0]
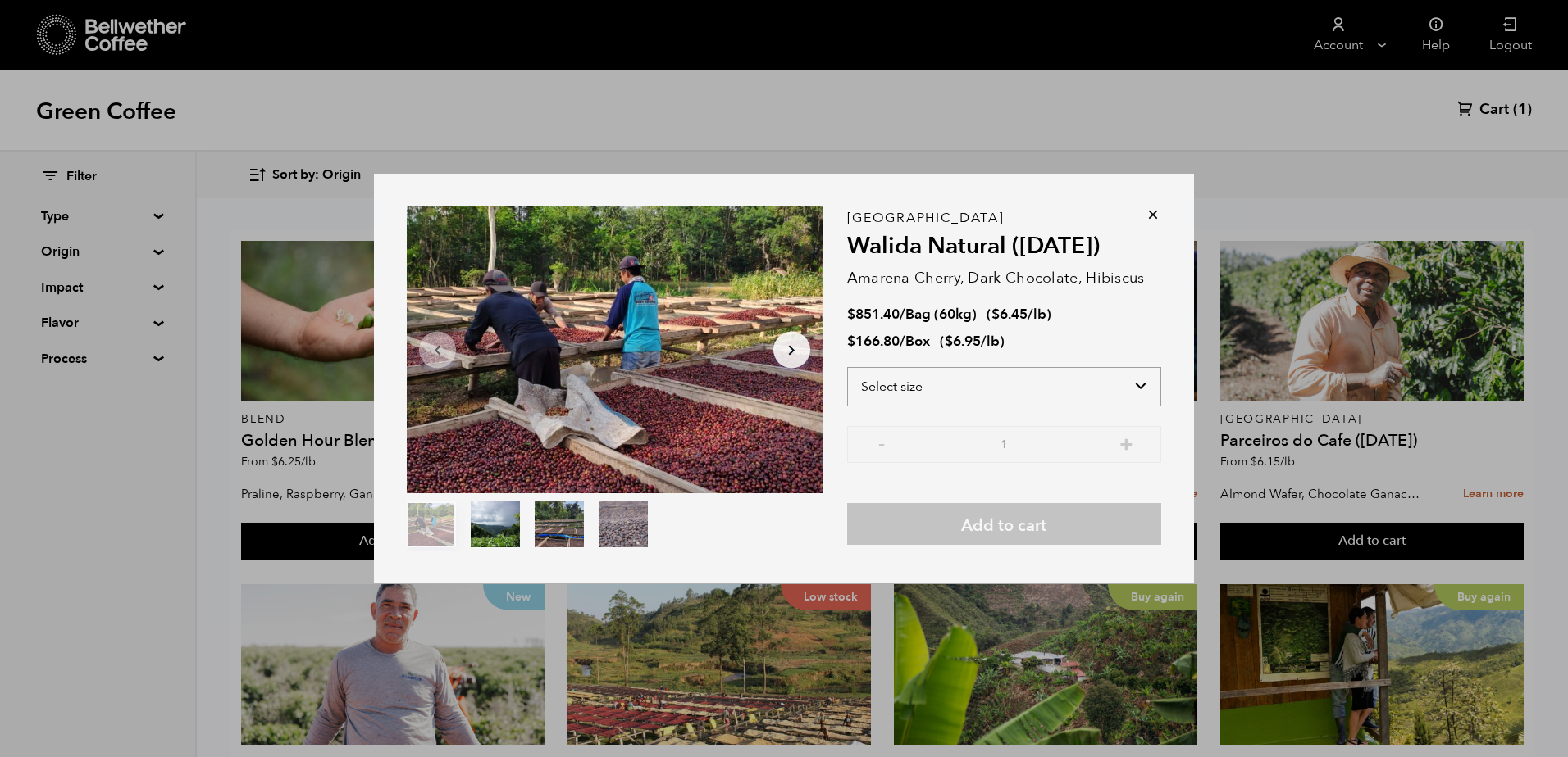
click at [970, 395] on select "Select size Bag (60kg) (132 lbs) Box (24 lbs)" at bounding box center [1003, 386] width 314 height 39
select select "box"
click at [847, 367] on select "Select size Bag (60kg) (132 lbs) Box (24 lbs)" at bounding box center [1003, 386] width 314 height 39
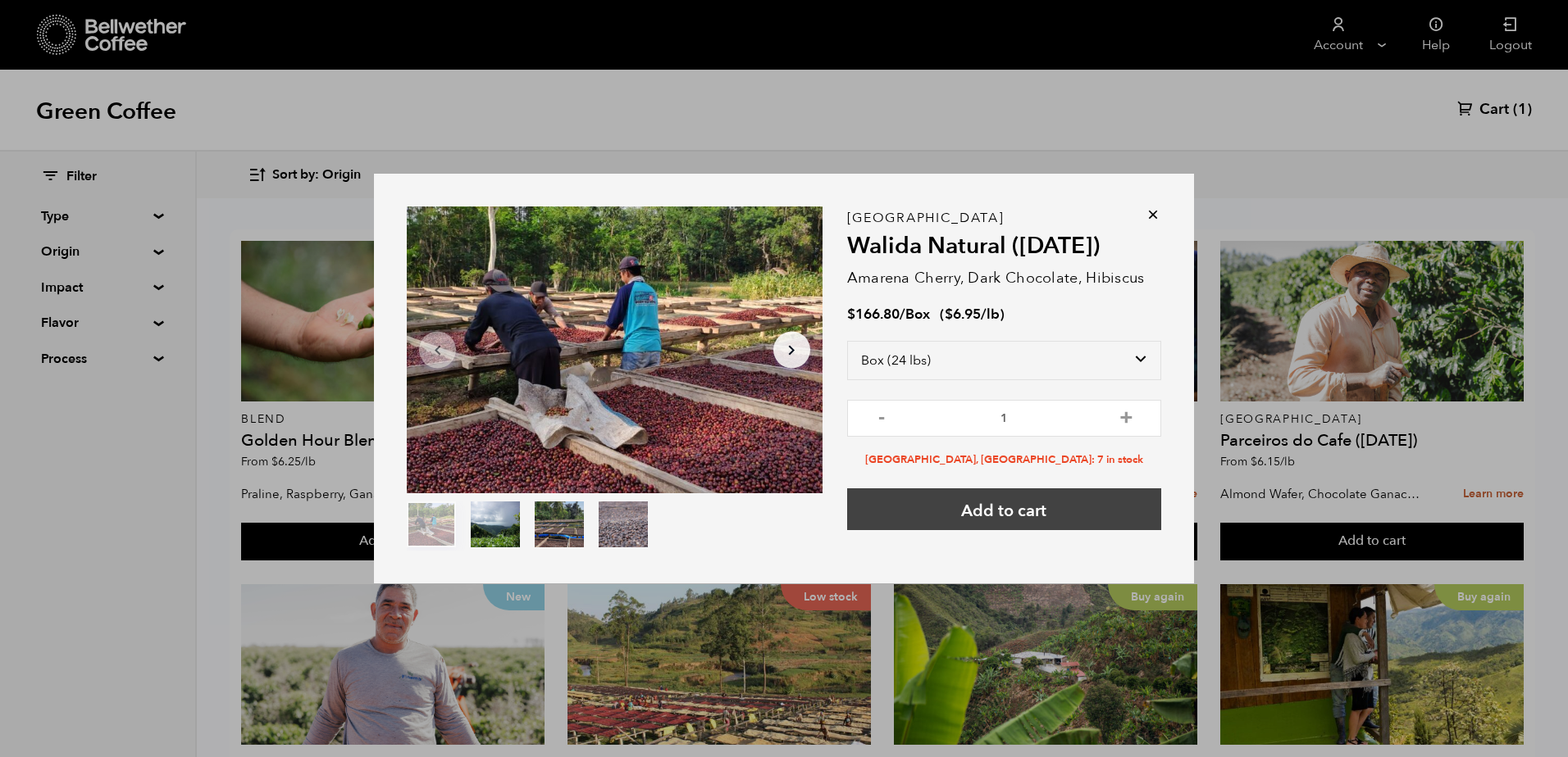
click at [994, 517] on button "Add to cart" at bounding box center [1003, 509] width 314 height 42
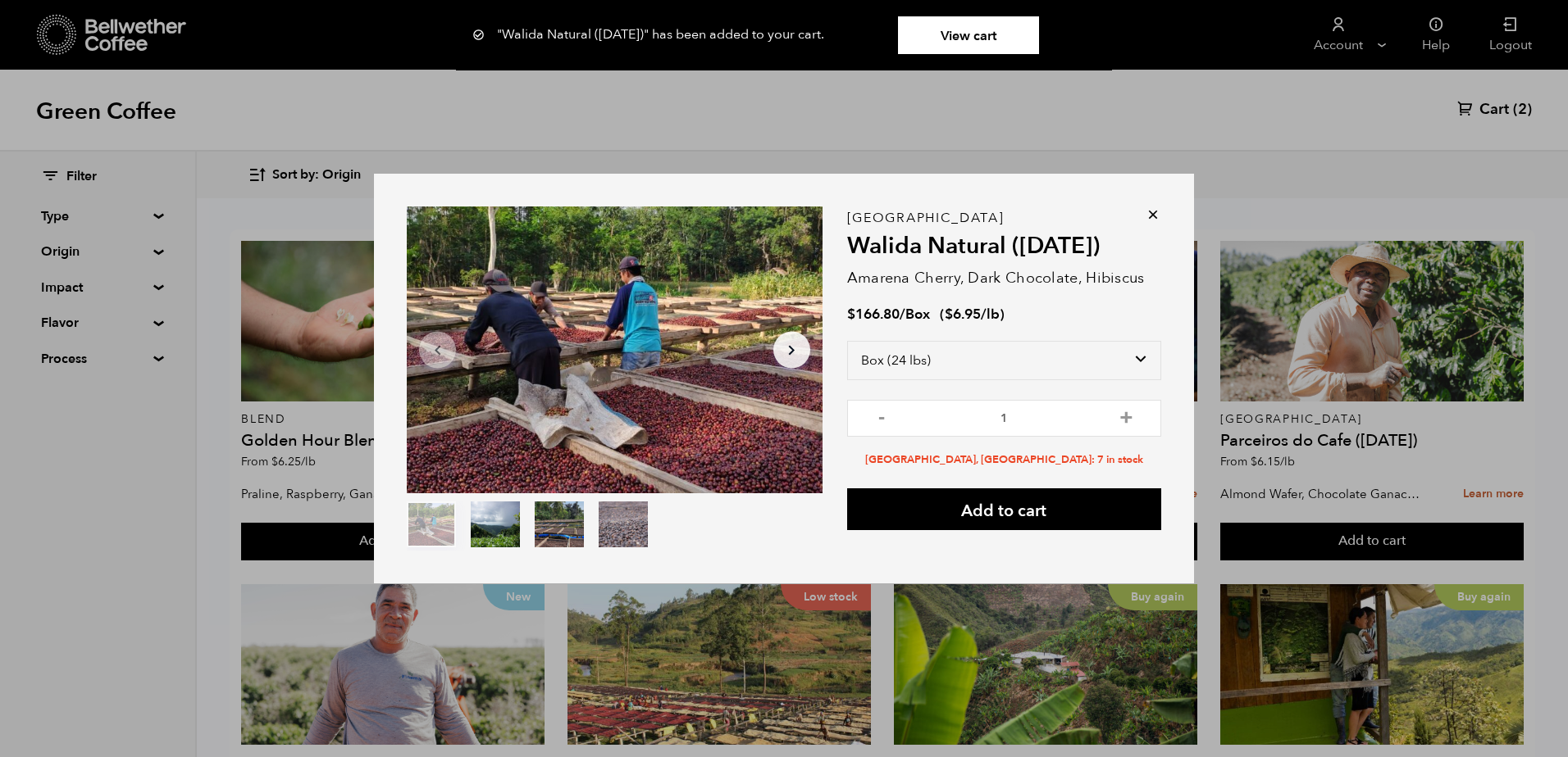
click at [1480, 107] on div "Item 1 of 4 Arrow Left Arrow Right item 0 item 1 item 2 item 3 Item 1 of 4 "Wal…" at bounding box center [784, 378] width 1568 height 757
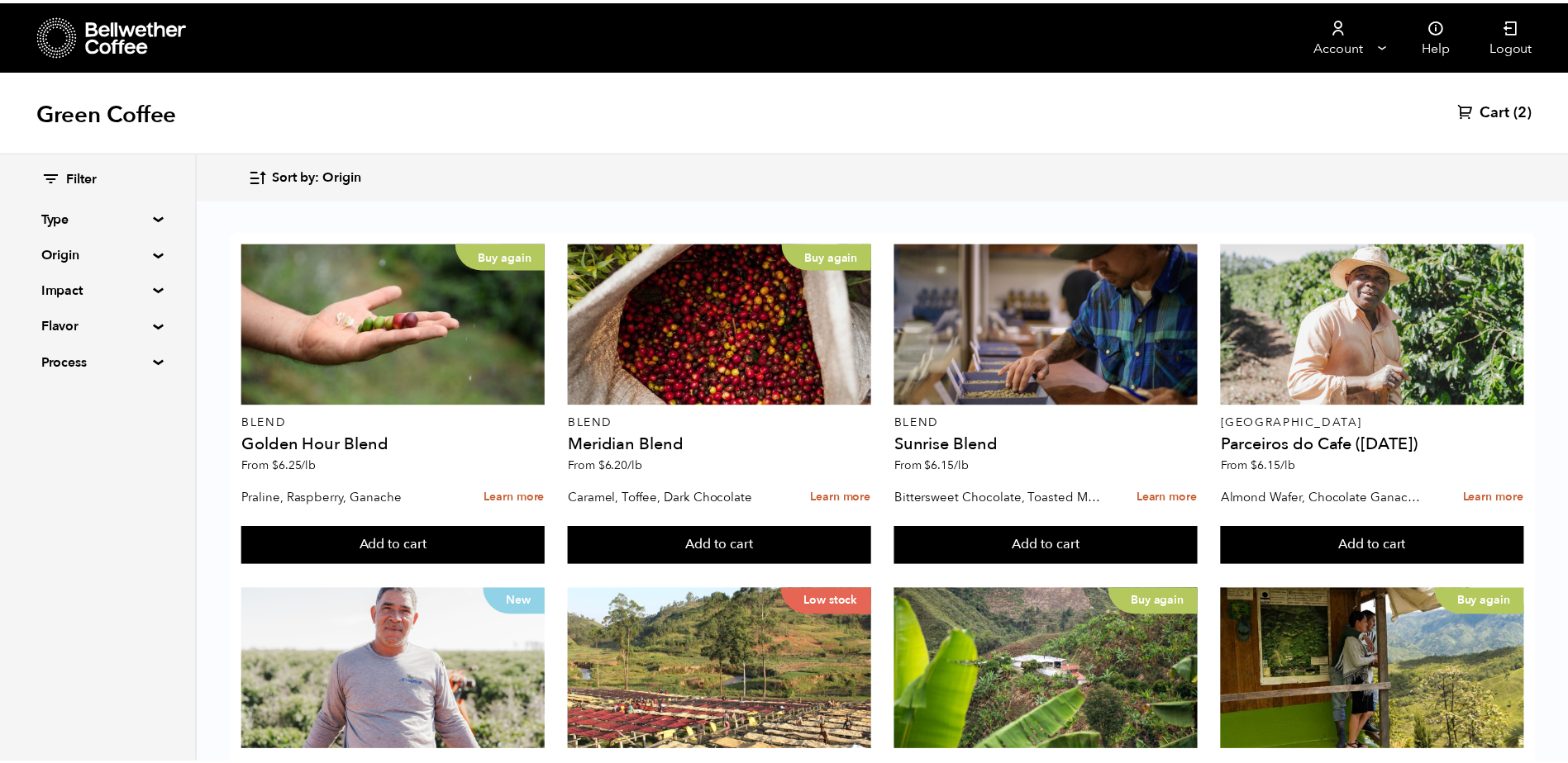
scroll to position [826, 0]
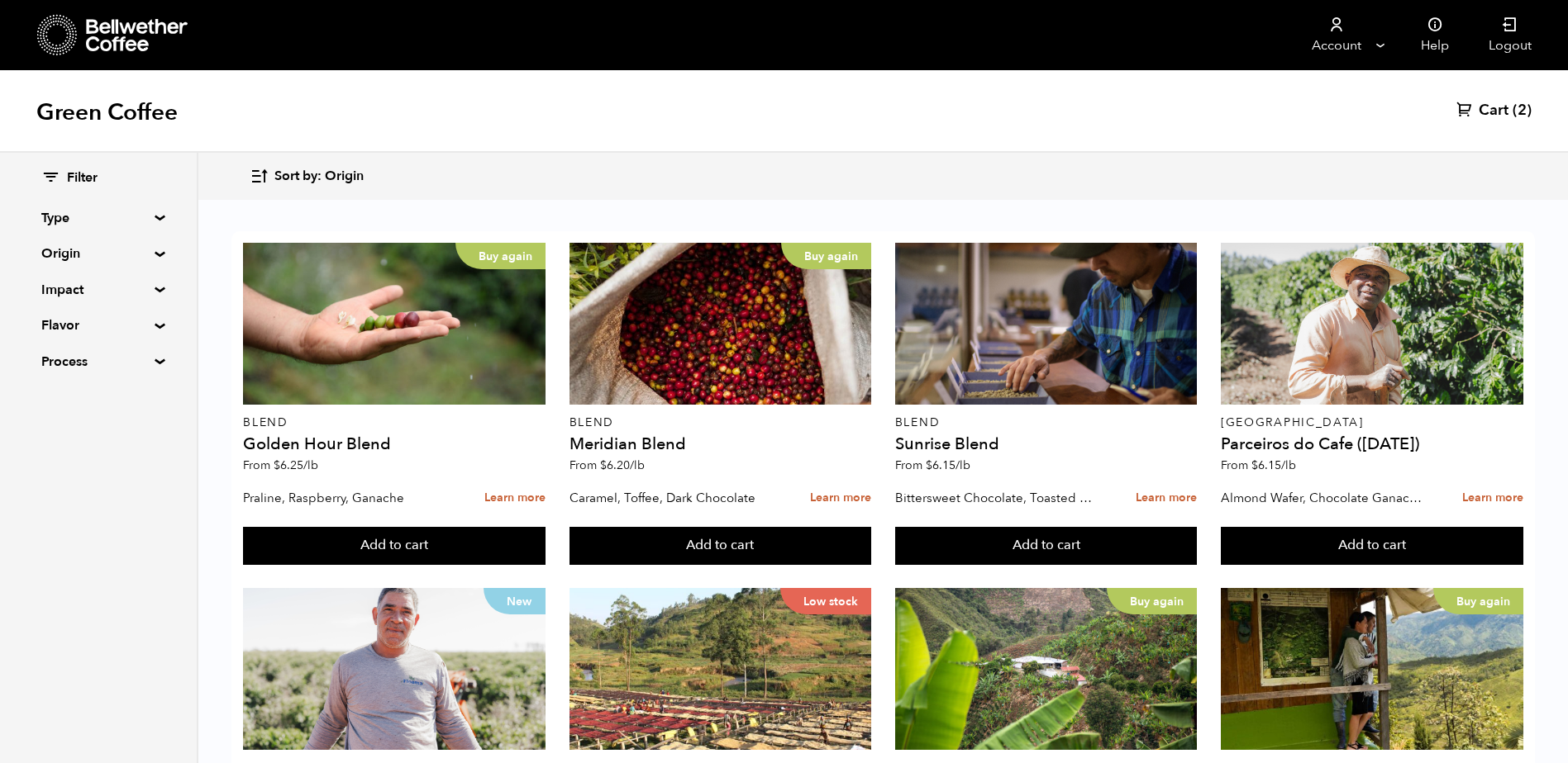
click at [1496, 110] on span "Cart" at bounding box center [1492, 110] width 30 height 20
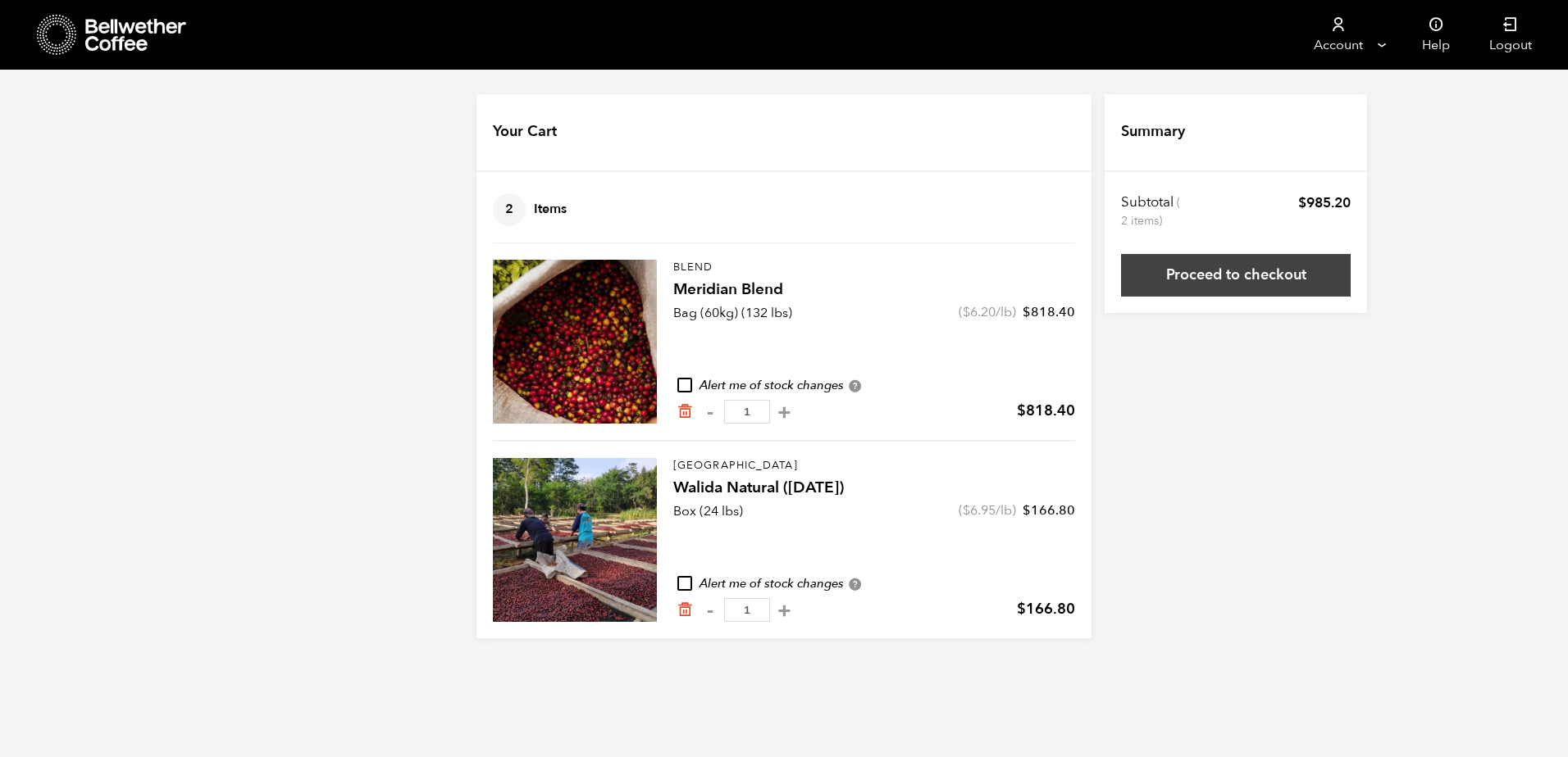
click at [1214, 280] on link "Proceed to checkout" at bounding box center [1236, 275] width 230 height 43
click at [683, 613] on icon "Remove from cart" at bounding box center [684, 609] width 16 height 16
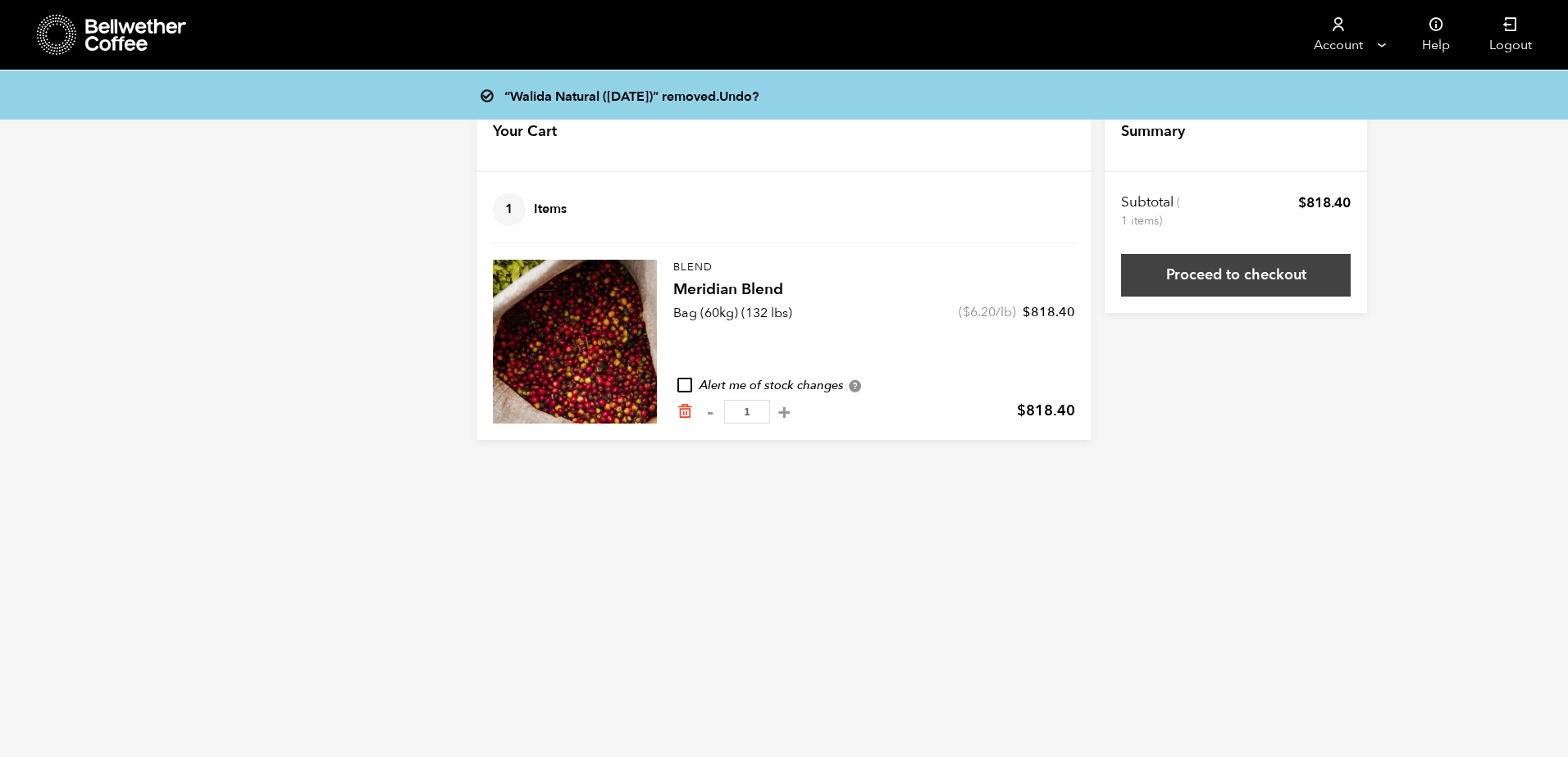
click at [1211, 275] on link "Proceed to checkout" at bounding box center [1236, 275] width 230 height 43
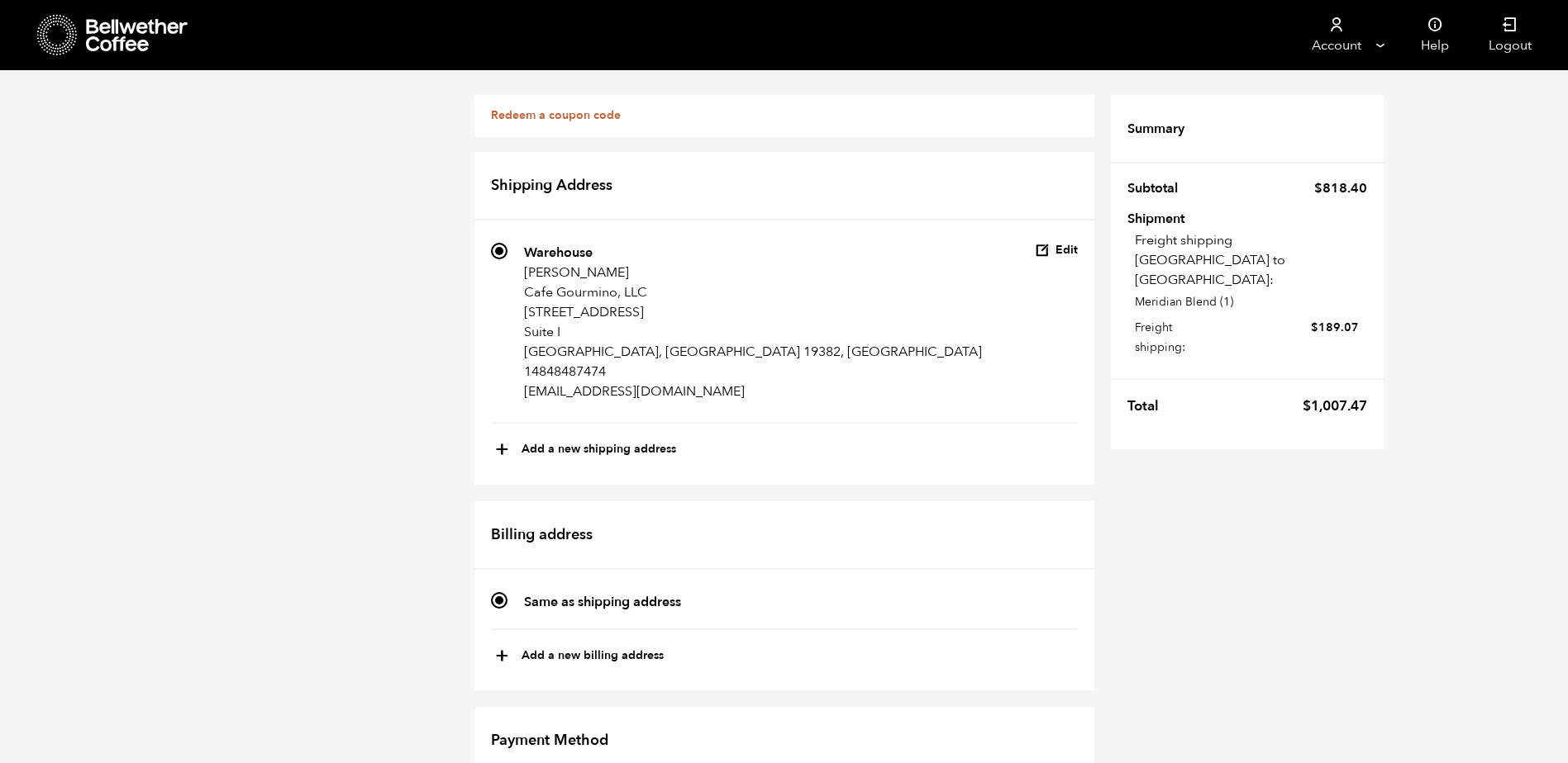
scroll to position [413, 0]
checkbox input "true"
